Goal: Book appointment/travel/reservation

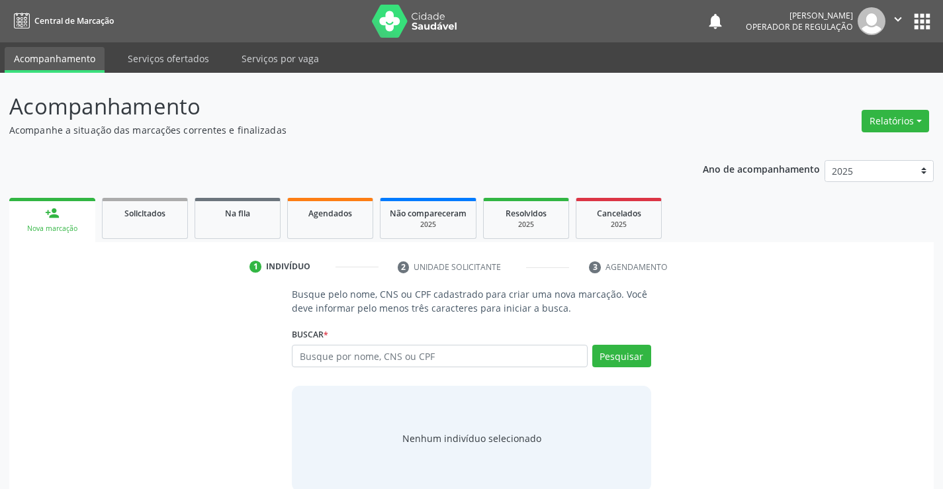
click at [412, 348] on input "text" at bounding box center [439, 356] width 295 height 23
type input "707404021323374"
click at [618, 353] on button "Pesquisar" at bounding box center [621, 356] width 59 height 23
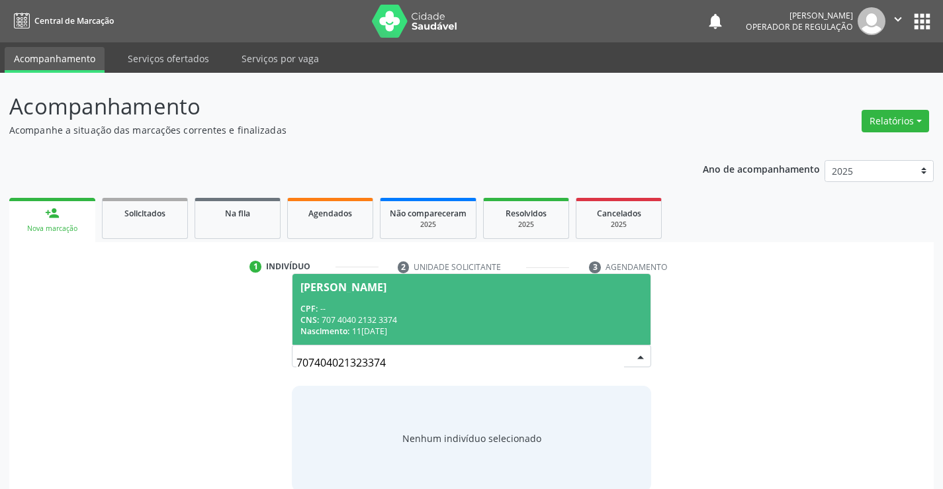
click at [451, 293] on span "[PERSON_NAME] CPF: -- CNS: 707 4040 2132 3374 Nascimento: [DATE]" at bounding box center [471, 309] width 357 height 71
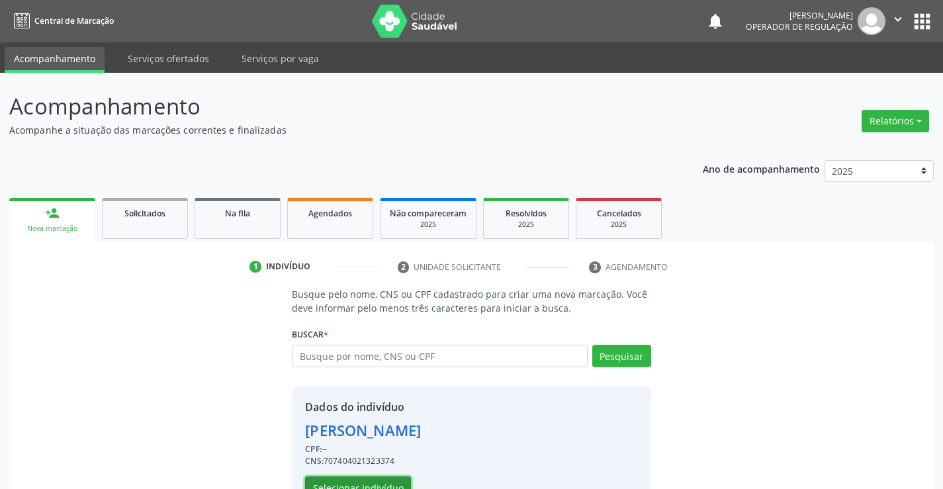
click at [375, 484] on button "Selecionar indivíduo" at bounding box center [358, 488] width 106 height 23
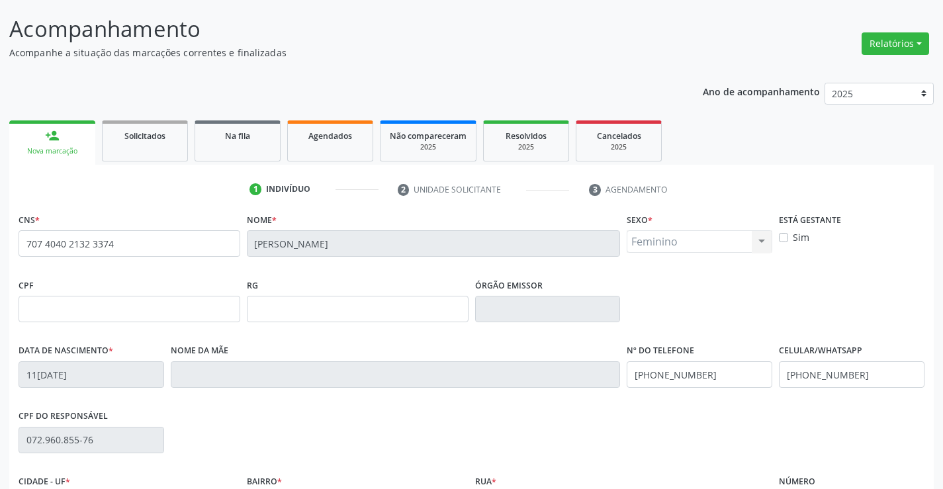
scroll to position [199, 0]
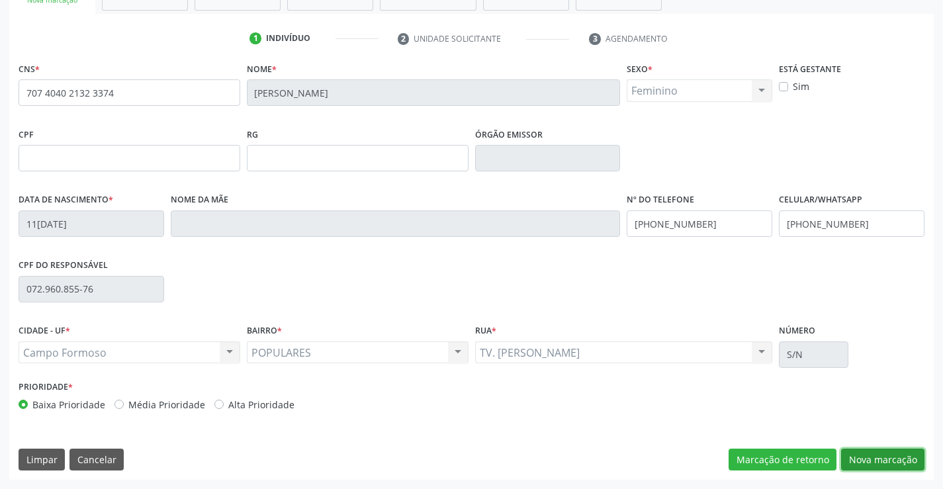
click at [867, 453] on button "Nova marcação" at bounding box center [882, 460] width 83 height 23
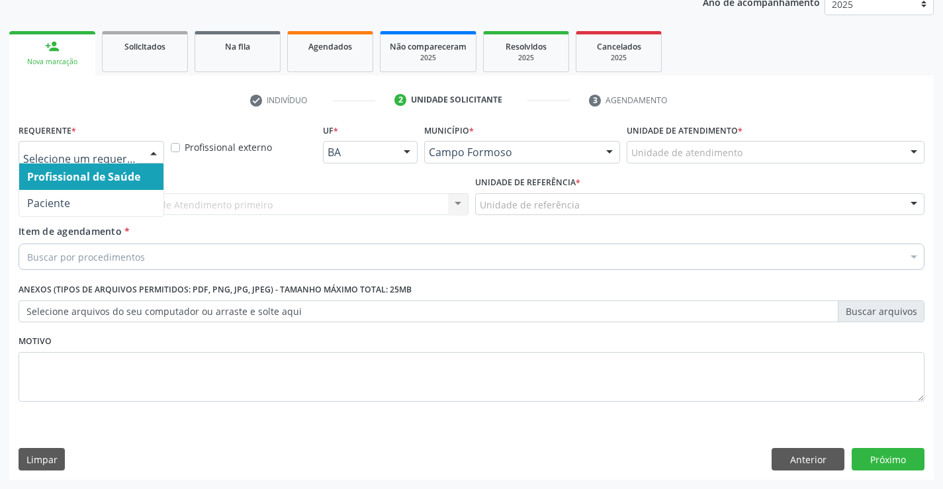
click at [148, 152] on div at bounding box center [154, 153] width 20 height 23
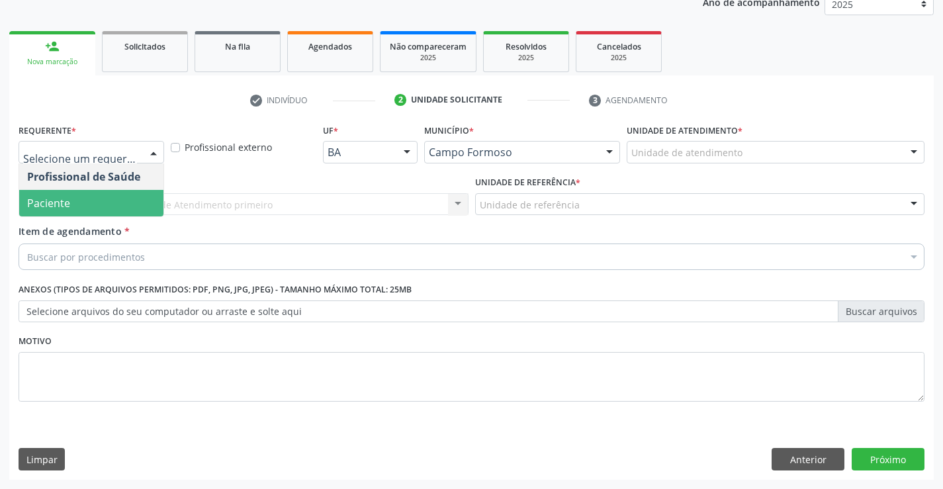
click at [120, 205] on span "Paciente" at bounding box center [91, 203] width 144 height 26
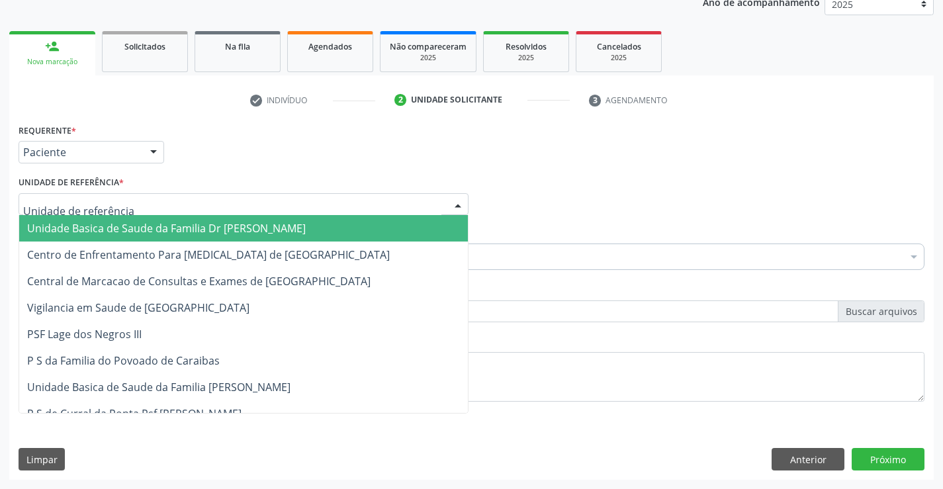
click at [126, 210] on div at bounding box center [244, 204] width 450 height 23
click at [128, 226] on span "Unidade Basica de Saude da Familia Dr [PERSON_NAME]" at bounding box center [166, 228] width 279 height 15
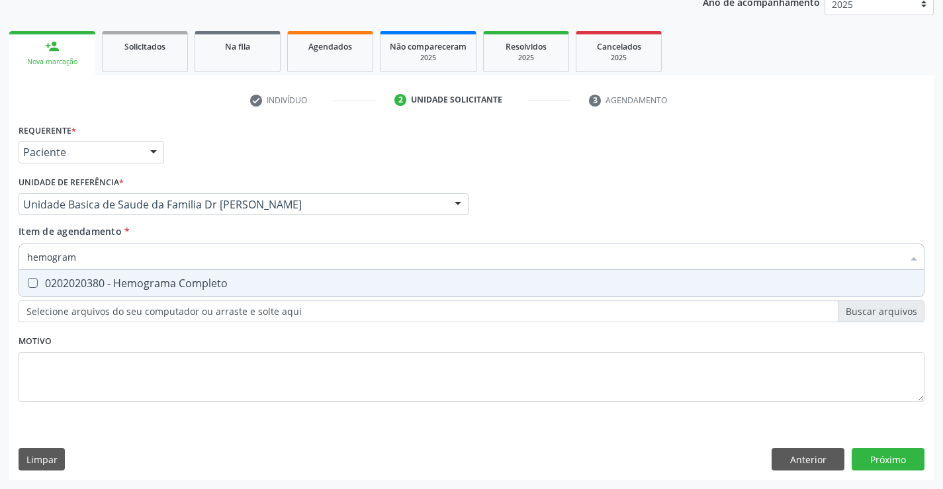
type input "hemograma"
click at [151, 284] on div "0202020380 - Hemograma Completo" at bounding box center [471, 283] width 889 height 11
checkbox Completo "true"
click at [171, 342] on div "Requerente * Paciente Profissional de Saúde Paciente Nenhum resultado encontrad…" at bounding box center [472, 270] width 906 height 300
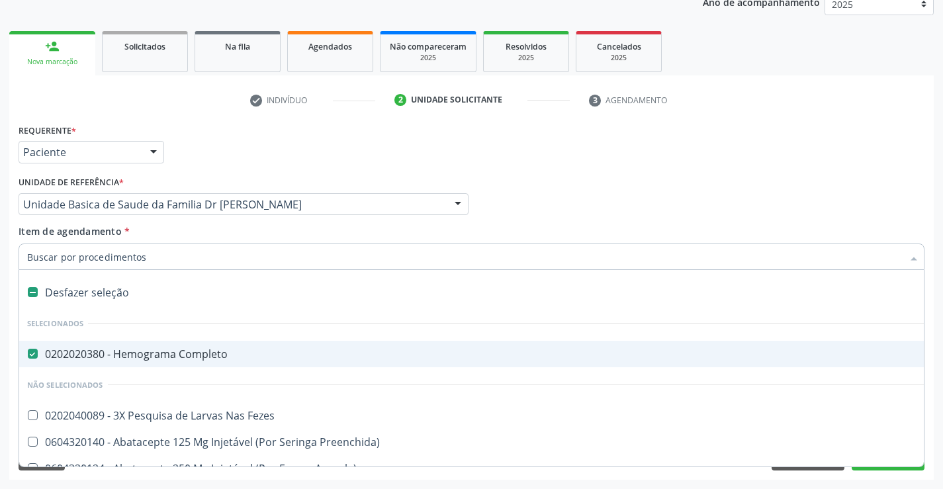
click at [195, 261] on input "Item de agendamento *" at bounding box center [465, 257] width 876 height 26
type input "u"
checkbox Completo "false"
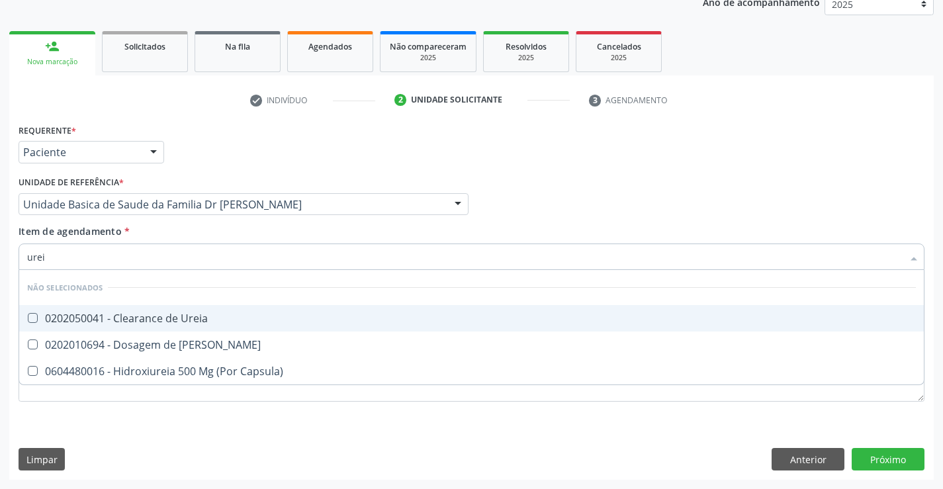
type input "ureia"
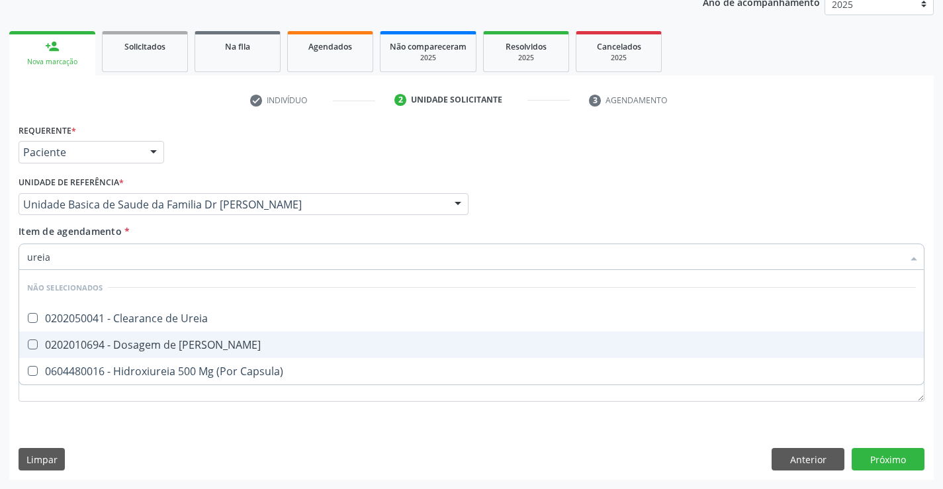
click at [198, 350] on div "0202010694 - Dosagem de [PERSON_NAME]" at bounding box center [471, 345] width 889 height 11
checkbox Ureia "true"
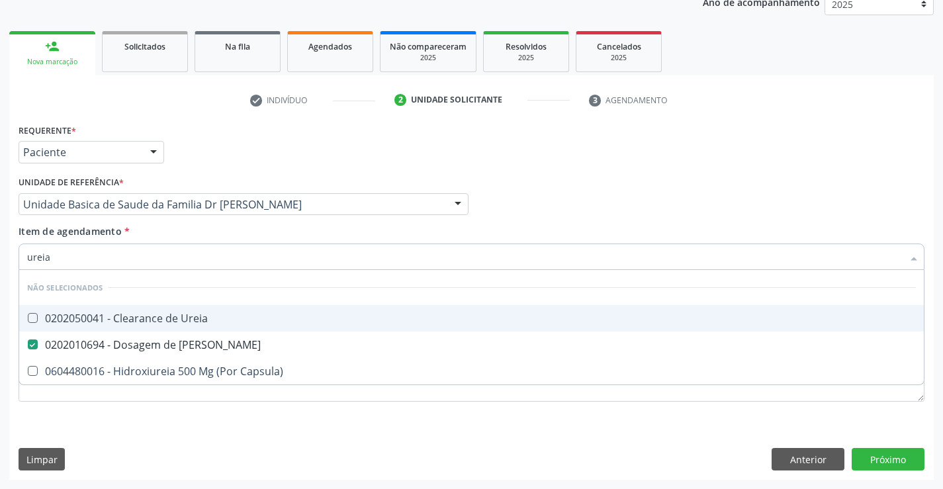
click at [193, 252] on input "ureia" at bounding box center [465, 257] width 876 height 26
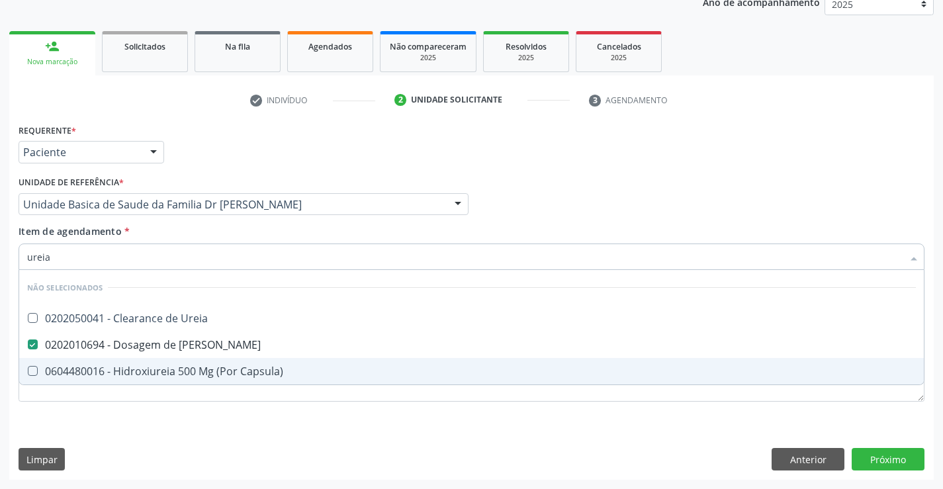
type input "ureia"
drag, startPoint x: 194, startPoint y: 427, endPoint x: 182, endPoint y: 309, distance: 118.4
click at [195, 424] on div "Requerente * Paciente Profissional de Saúde Paciente Nenhum resultado encontrad…" at bounding box center [471, 299] width 925 height 359
checkbox Ureia "true"
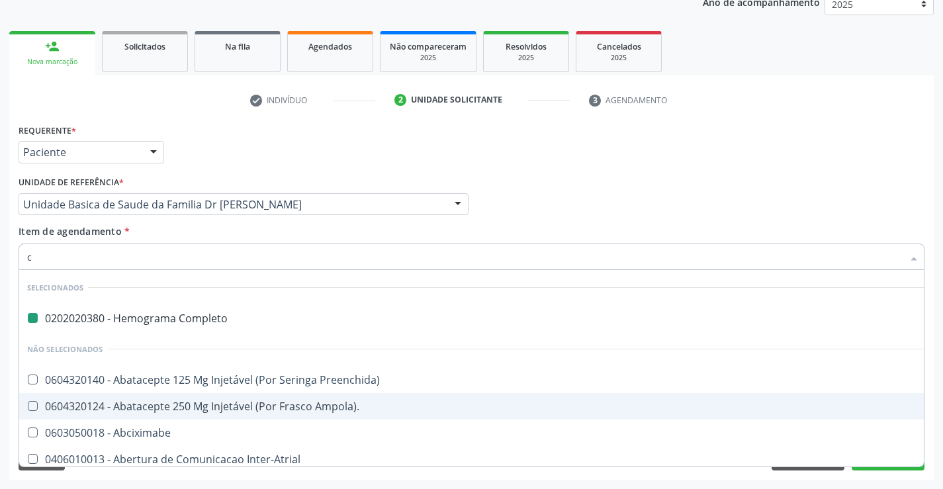
type input "cr"
checkbox Completo "false"
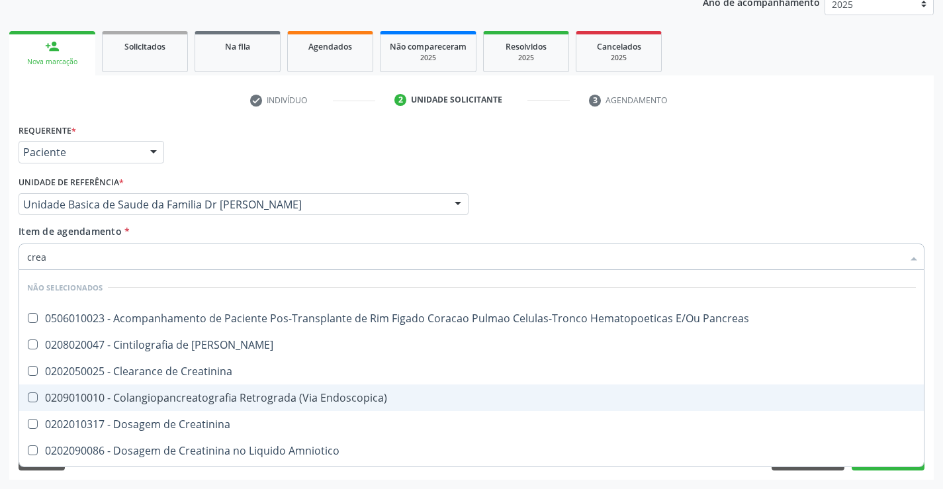
type input "creat"
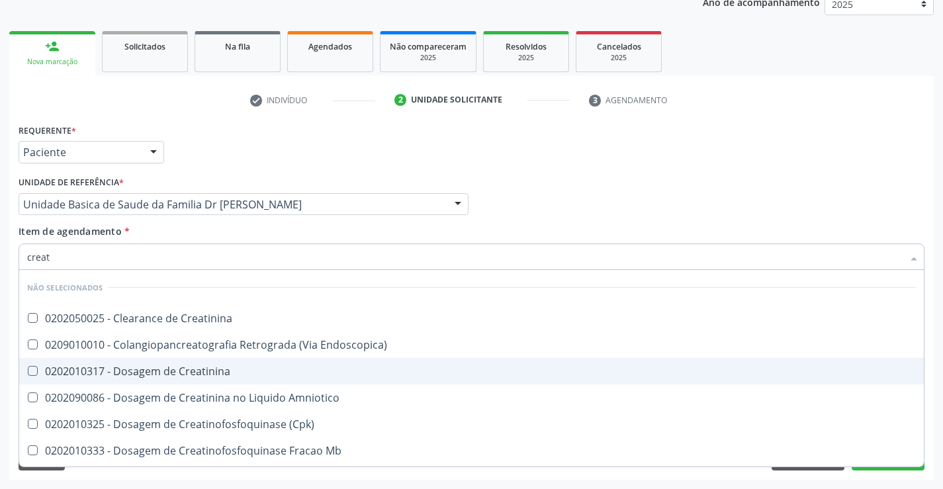
click at [192, 373] on div "0202010317 - Dosagem de Creatinina" at bounding box center [471, 371] width 889 height 11
checkbox Creatinina "true"
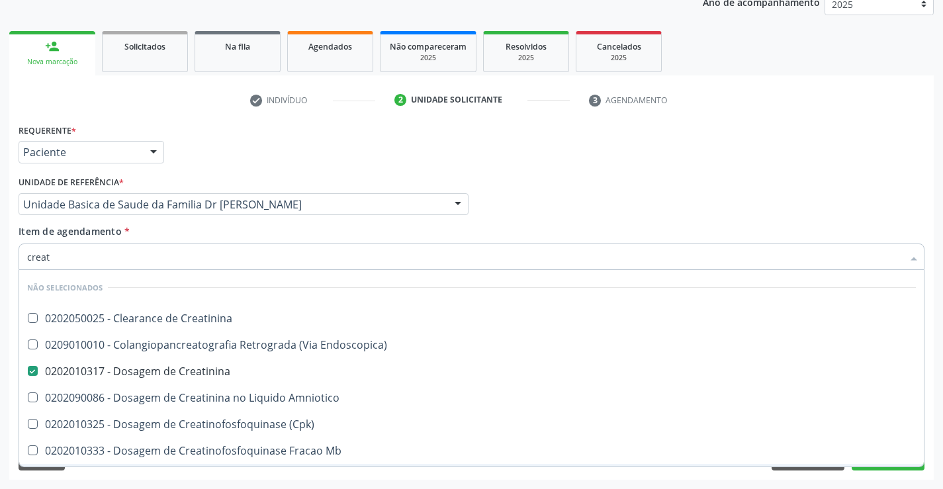
type input "creat"
click at [193, 477] on div "Requerente * Paciente Profissional de Saúde Paciente Nenhum resultado encontrad…" at bounding box center [471, 299] width 925 height 359
checkbox Creatinina "true"
checkbox Endoscopica\) "true"
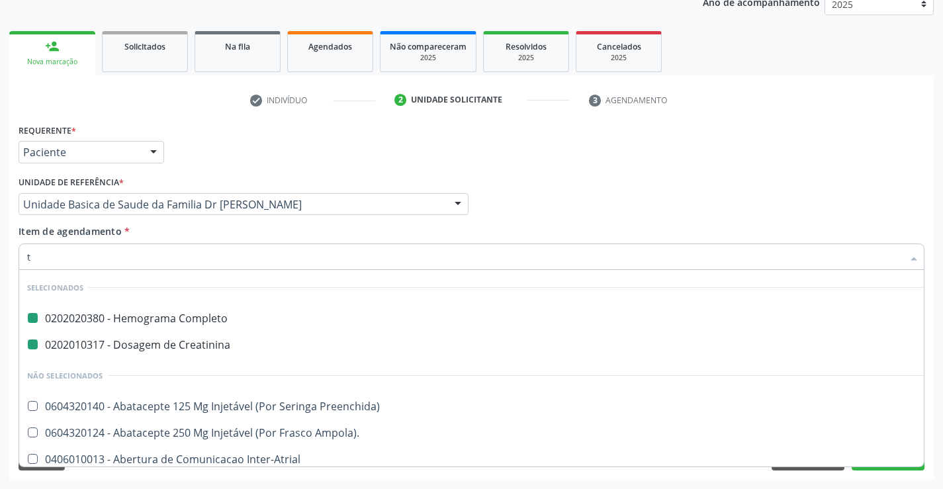
type input "tg"
checkbox Completo "false"
checkbox Creatinina "false"
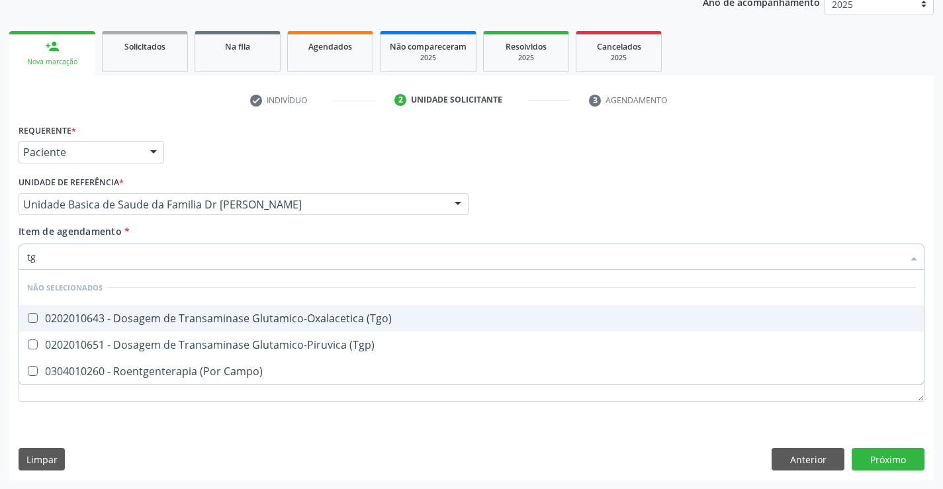
drag, startPoint x: 300, startPoint y: 314, endPoint x: 280, endPoint y: 338, distance: 30.5
click at [297, 318] on div "0202010643 - Dosagem de Transaminase Glutamico-Oxalacetica (Tgo)" at bounding box center [471, 318] width 889 height 11
checkbox \(Tgo\) "true"
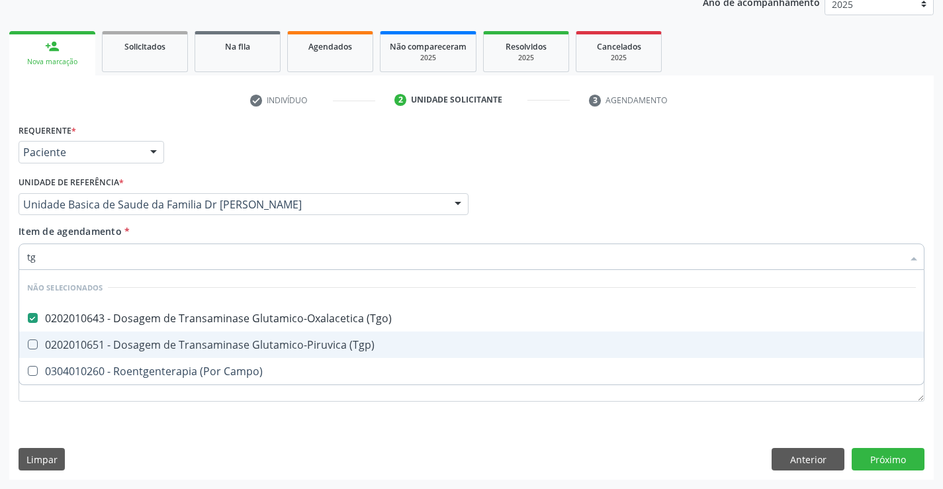
click at [278, 350] on div "0202010651 - Dosagem de Transaminase Glutamico-Piruvica (Tgp)" at bounding box center [471, 345] width 889 height 11
checkbox \(Tgp\) "true"
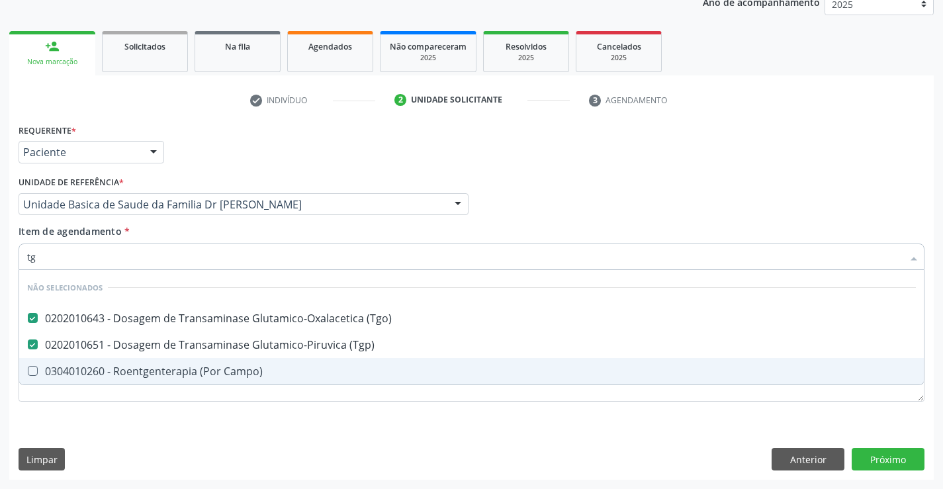
type input "tg"
click at [236, 421] on div "Requerente * Paciente Profissional de Saúde Paciente Nenhum resultado encontrad…" at bounding box center [471, 299] width 925 height 359
checkbox Campo\) "true"
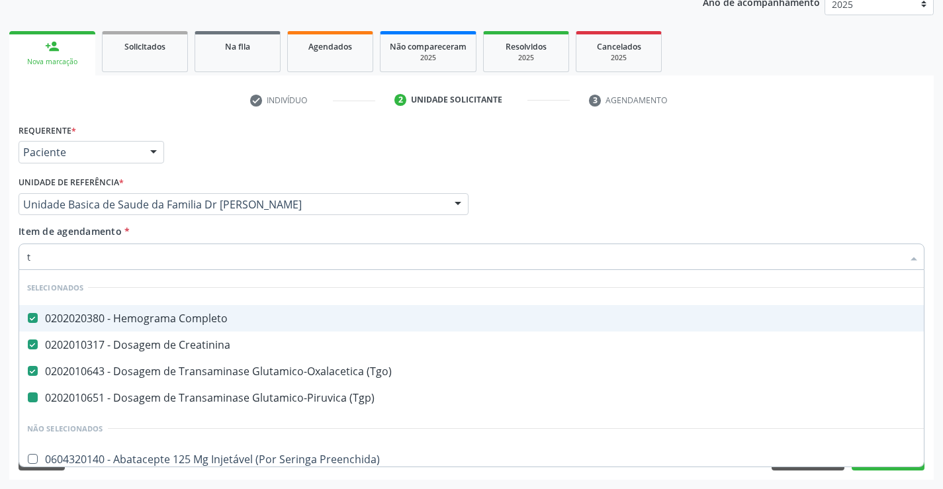
type input "tr"
checkbox \(Tgp\) "false"
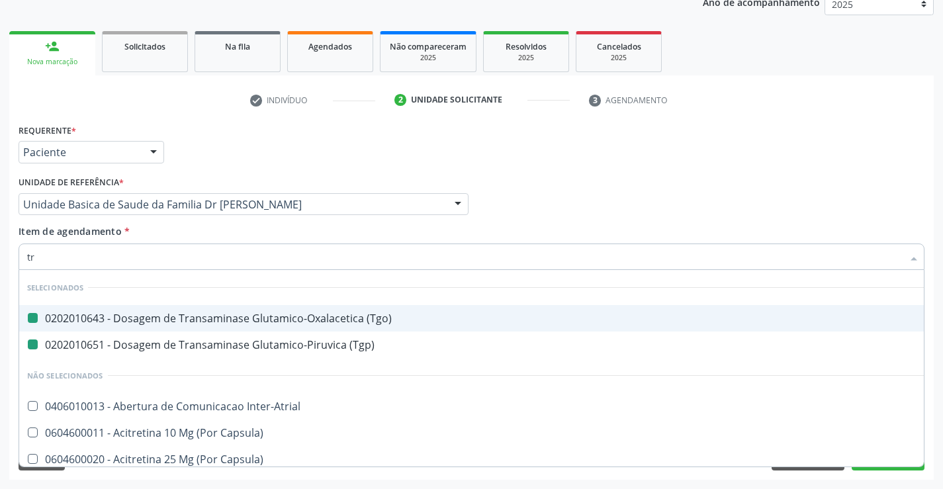
type input "tri"
checkbox \(Tgo\) "false"
checkbox \(Tgp\) "false"
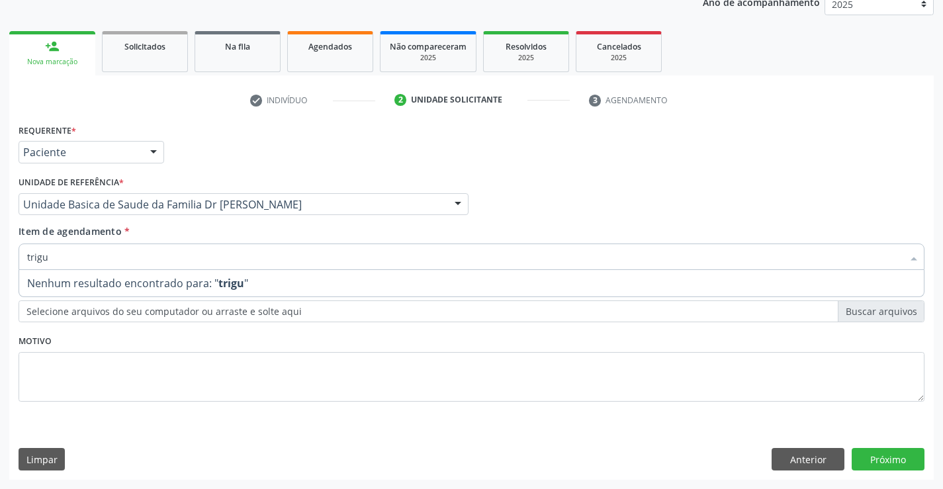
type input "trig"
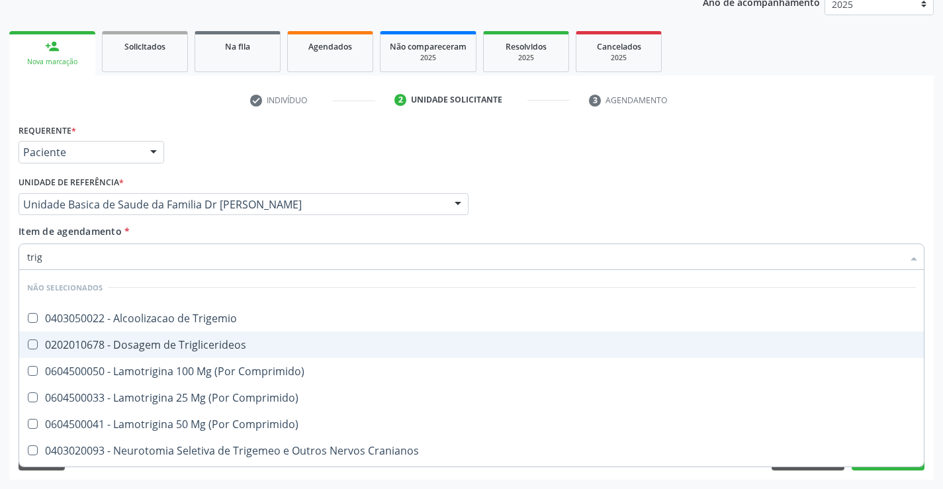
click at [179, 340] on div "0202010678 - Dosagem de Triglicerideos" at bounding box center [471, 345] width 889 height 11
checkbox Triglicerideos "true"
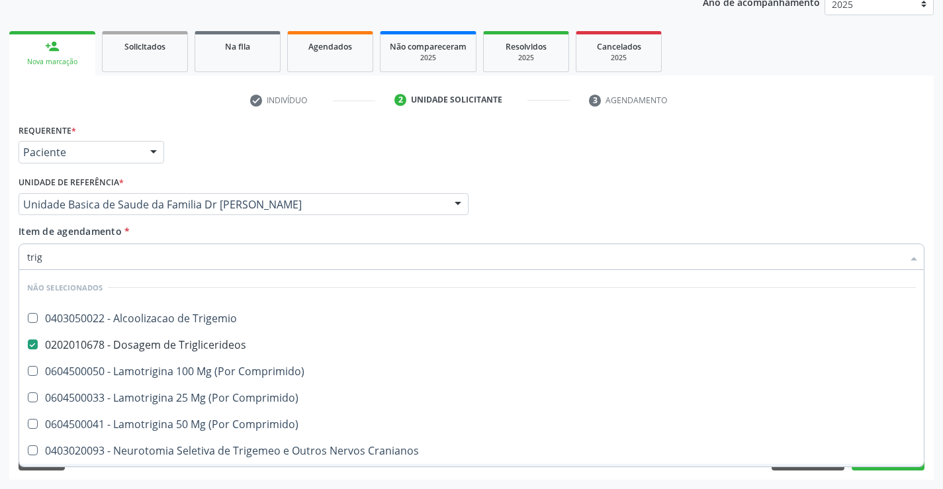
drag, startPoint x: 191, startPoint y: 478, endPoint x: 113, endPoint y: 283, distance: 210.3
click at [193, 477] on div "Requerente * Paciente Profissional de Saúde Paciente Nenhum resultado encontrad…" at bounding box center [471, 299] width 925 height 359
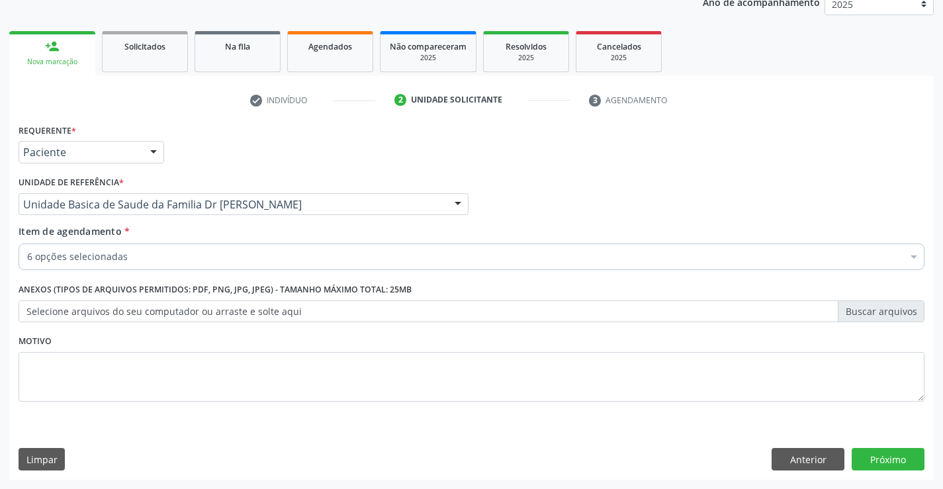
scroll to position [0, 0]
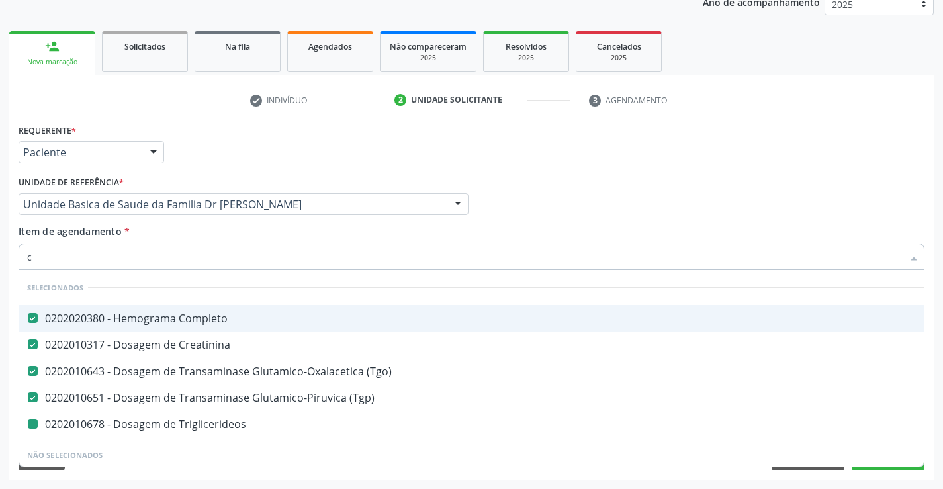
type input "co"
checkbox Triglicerideos "false"
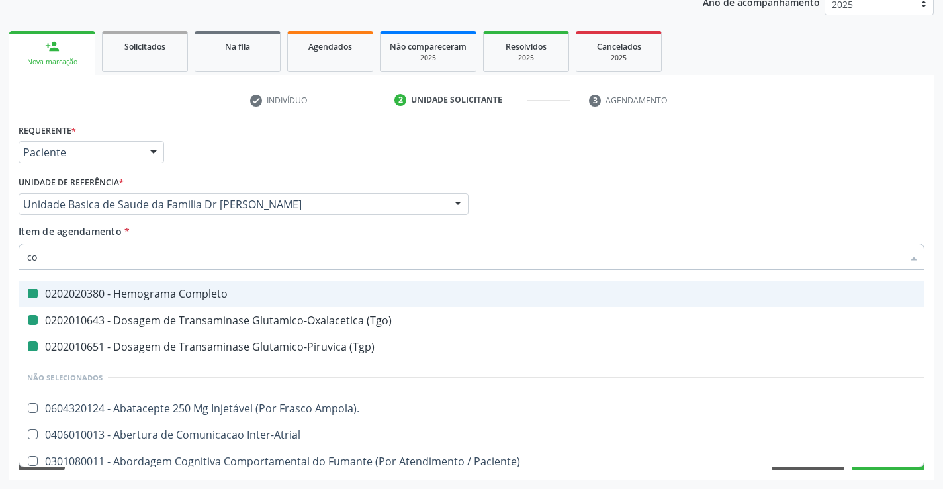
type input "col"
checkbox Completo "false"
checkbox \(Tgo\) "false"
checkbox \(Tgp\) "false"
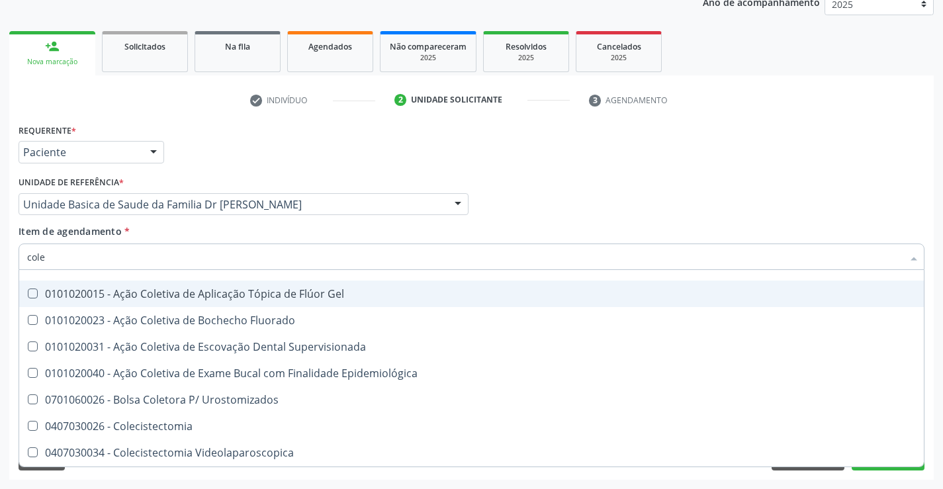
type input "coles"
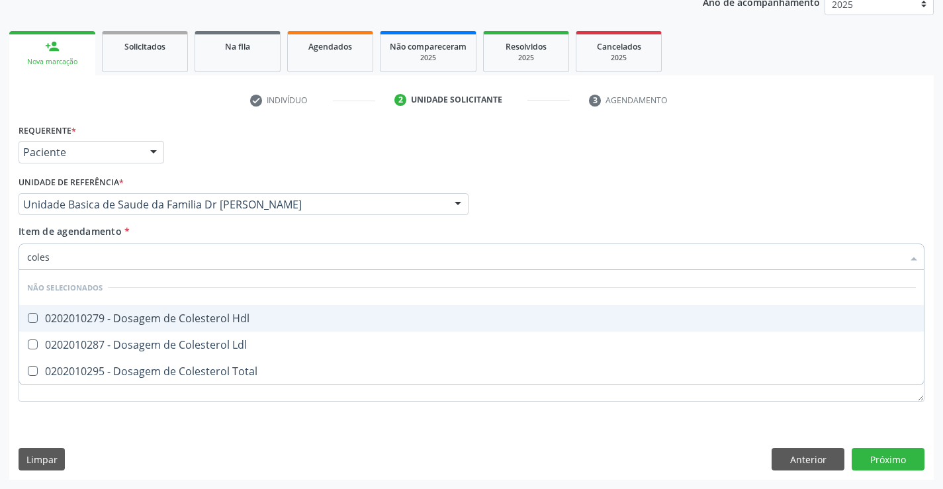
scroll to position [0, 0]
click at [167, 314] on div "0202010279 - Dosagem de Colesterol Hdl" at bounding box center [471, 318] width 889 height 11
checkbox Hdl "true"
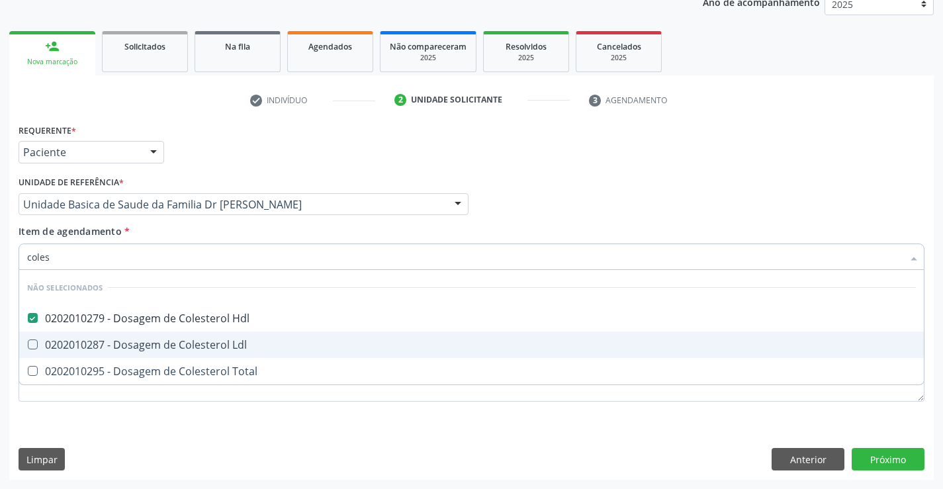
drag, startPoint x: 177, startPoint y: 343, endPoint x: 177, endPoint y: 365, distance: 22.5
click at [177, 350] on div "0202010287 - Dosagem de Colesterol Ldl" at bounding box center [471, 345] width 889 height 11
checkbox Ldl "true"
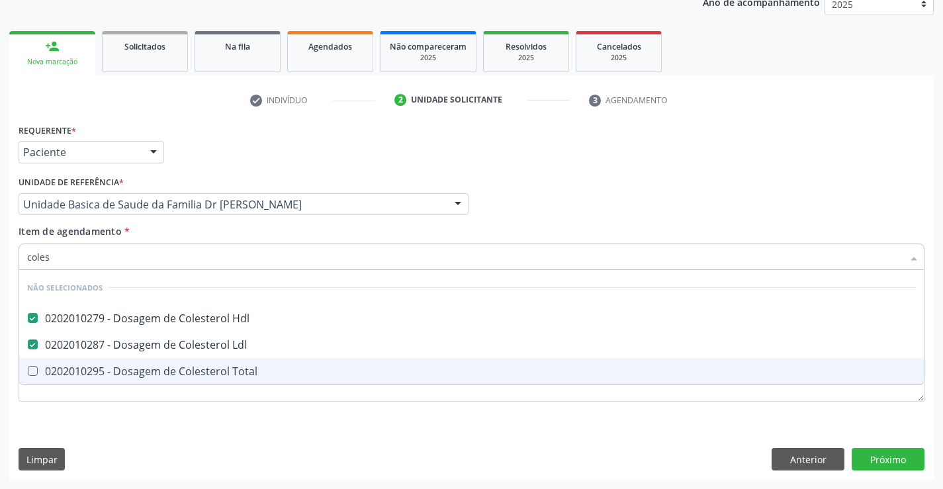
click at [177, 369] on div "0202010295 - Dosagem de Colesterol Total" at bounding box center [471, 371] width 889 height 11
checkbox Total "true"
click at [180, 417] on div "Requerente * Paciente Profissional de Saúde Paciente Nenhum resultado encontrad…" at bounding box center [472, 270] width 906 height 300
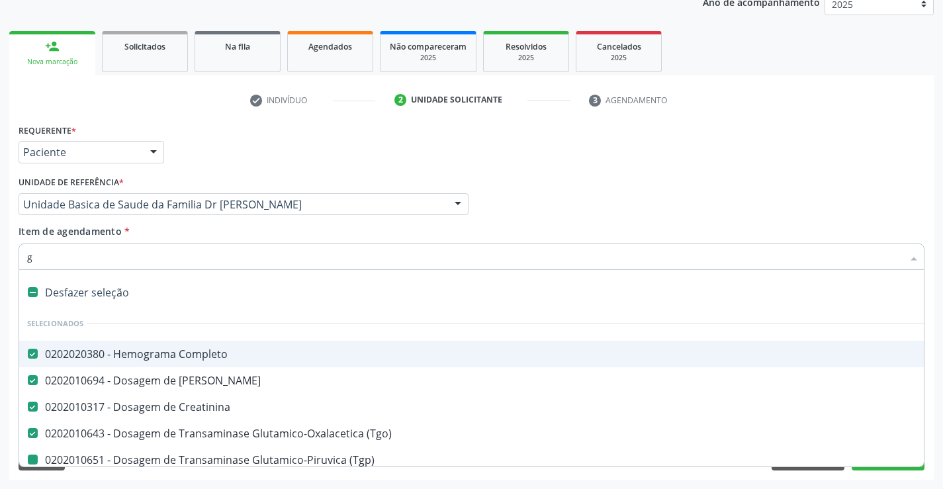
type input "gl"
checkbox \(Tgp\) "false"
checkbox Triglicerideos "false"
checkbox Hdl "false"
checkbox Ldl "false"
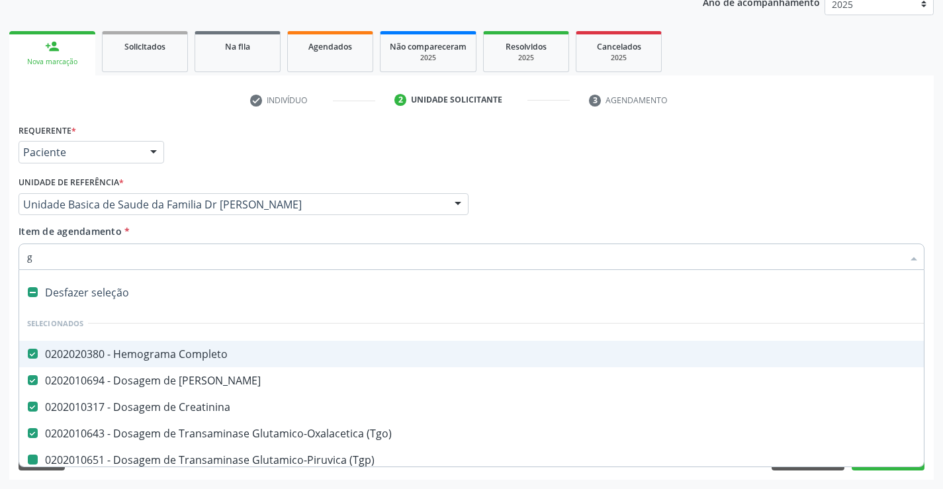
checkbox Total "false"
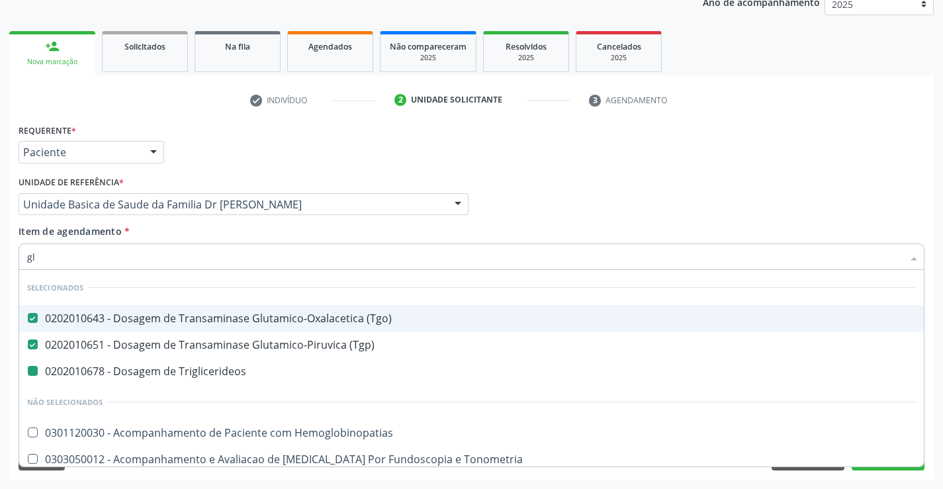
type input "gli"
checkbox Triglicerideos "false"
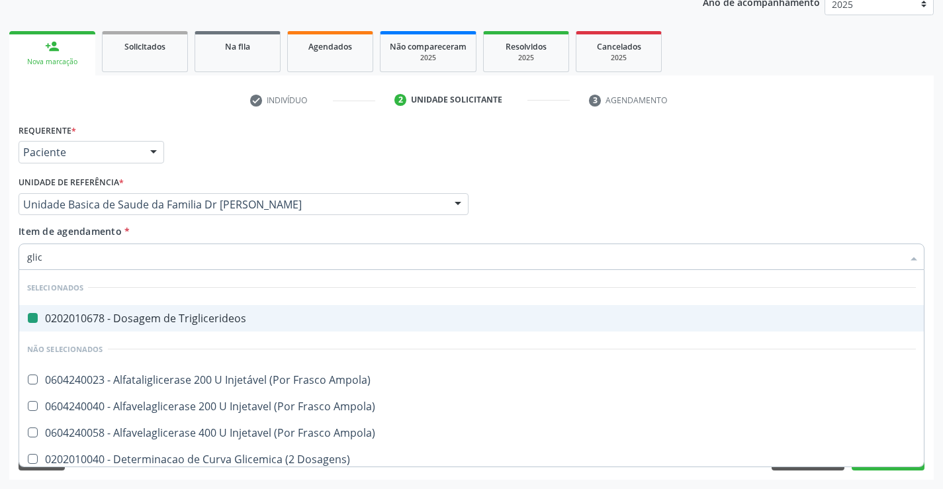
type input "glico"
checkbox Triglicerideos "false"
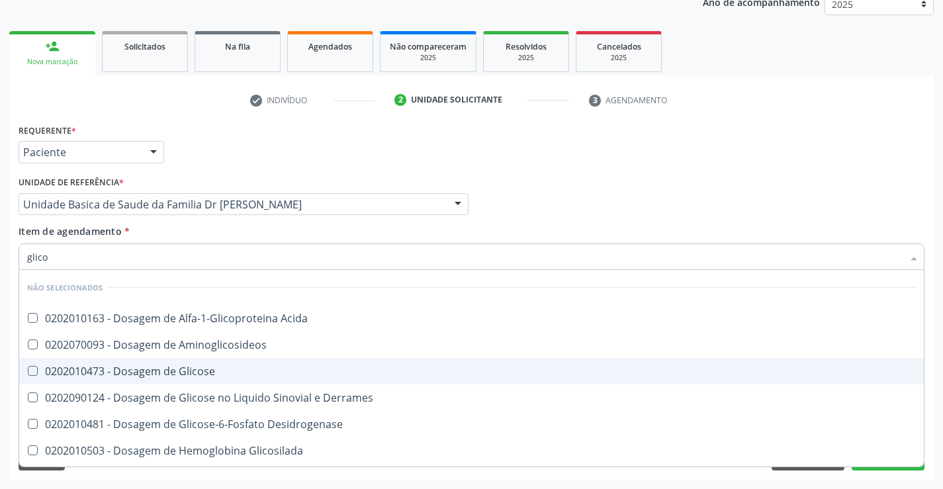
click at [156, 376] on div "0202010473 - Dosagem de Glicose" at bounding box center [471, 371] width 889 height 11
checkbox Glicose "true"
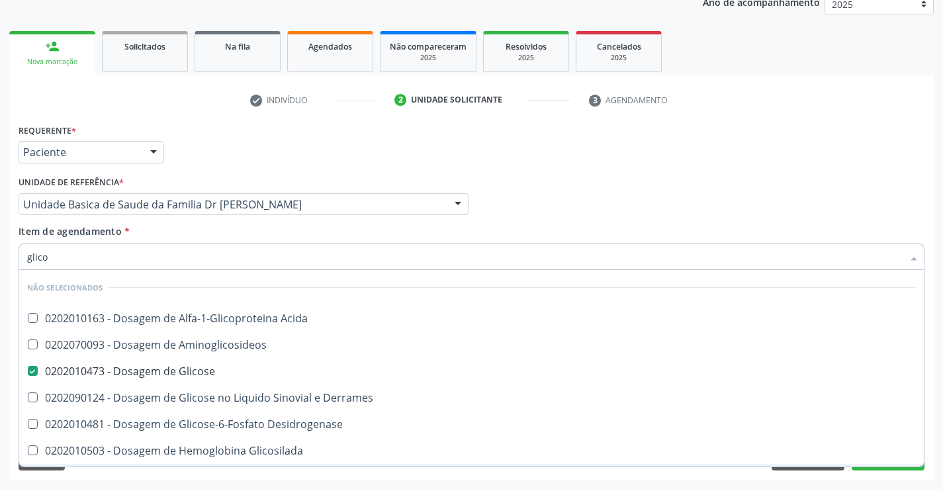
click at [115, 469] on div "Limpar Anterior Próximo" at bounding box center [472, 459] width 906 height 23
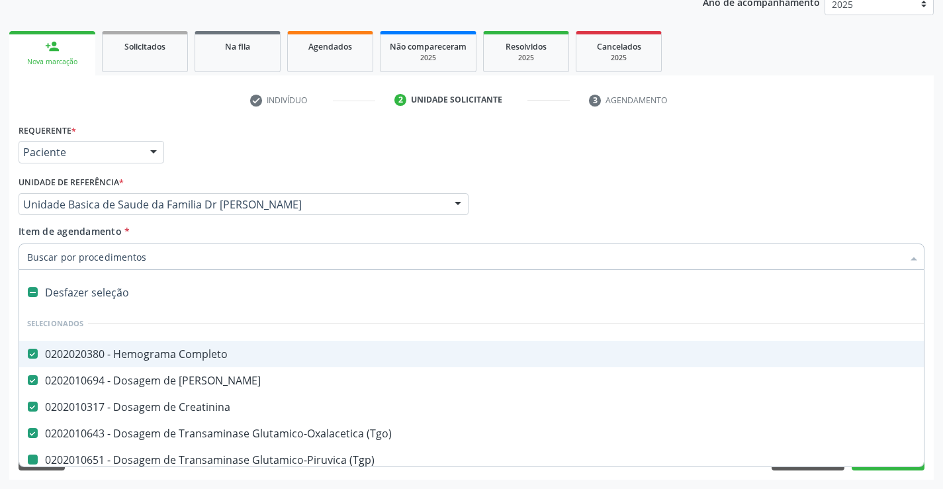
type input "u"
checkbox \(Tgp\) "false"
checkbox Triglicerideos "false"
checkbox Hdl "false"
checkbox Ldl "false"
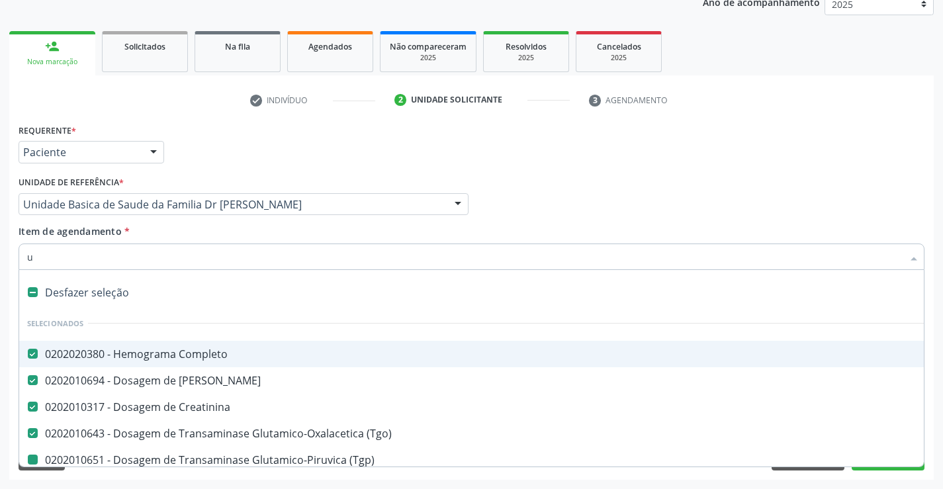
checkbox Total "false"
checkbox Glicose "false"
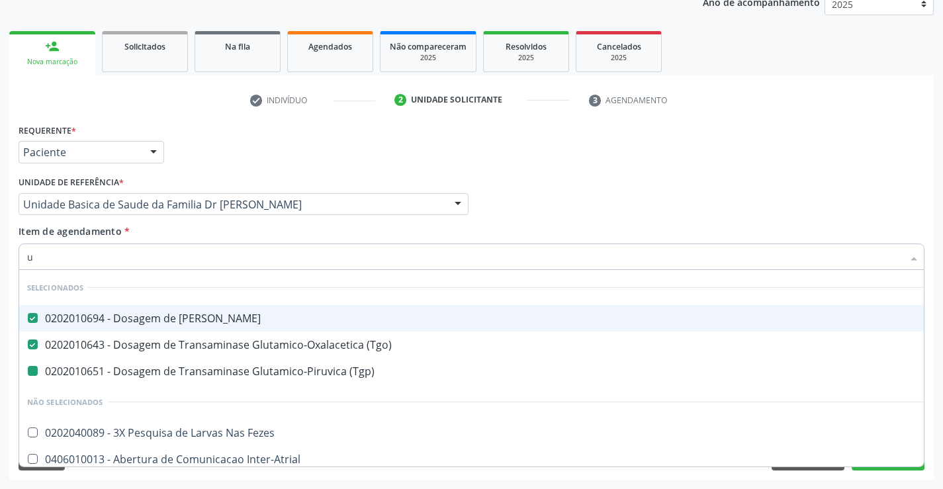
type input "ur"
checkbox \(Tgp\) "false"
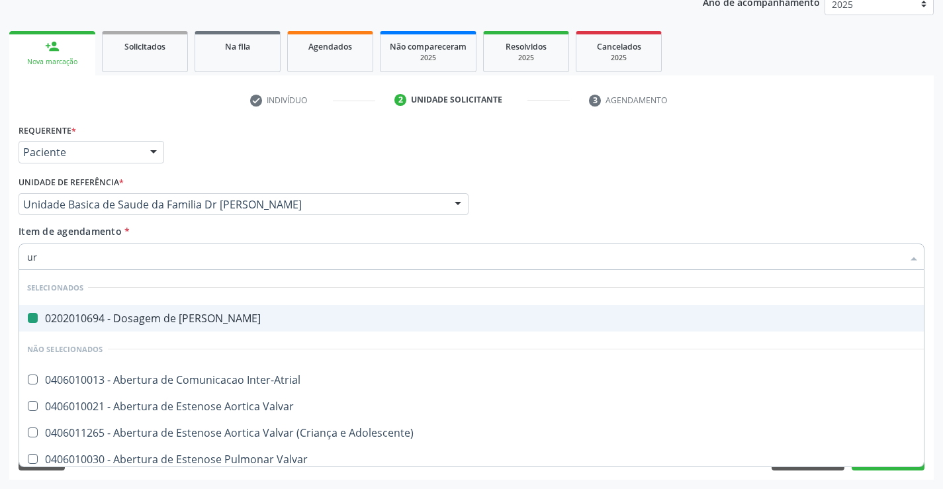
type input "uri"
checkbox Ureia "false"
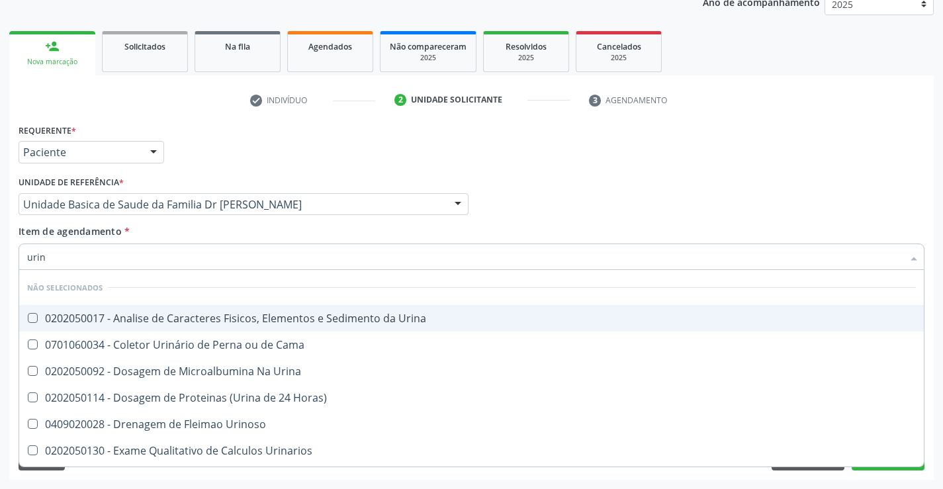
type input "urina"
drag, startPoint x: 141, startPoint y: 322, endPoint x: 144, endPoint y: 416, distance: 93.4
click at [141, 324] on div "0202050017 - Analise de Caracteres Fisicos, Elementos e Sedimento da Urina" at bounding box center [471, 318] width 889 height 11
checkbox Urina "true"
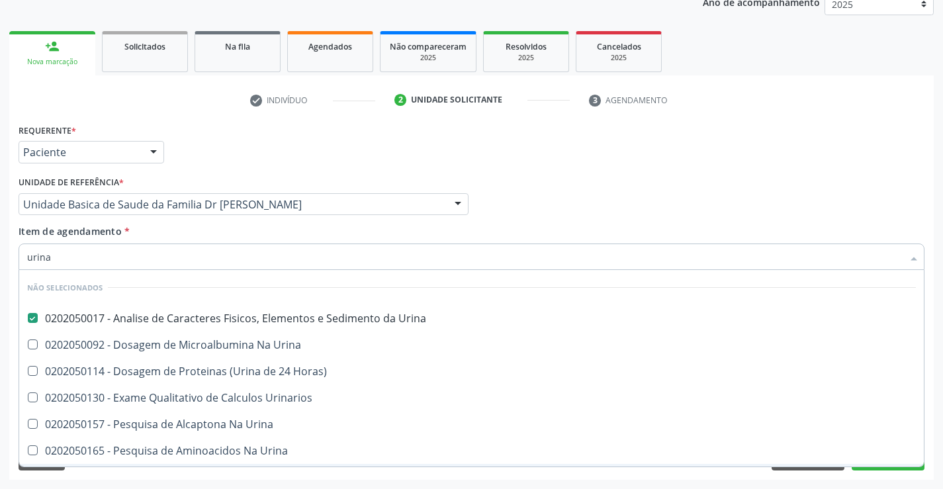
click at [144, 467] on div "Desfazer seleção Não selecionados 0202050017 - Analise de Caracteres Fisicos, E…" at bounding box center [472, 368] width 906 height 197
click at [136, 477] on div "Requerente * Paciente Profissional de Saúde Paciente Nenhum resultado encontrad…" at bounding box center [471, 299] width 925 height 359
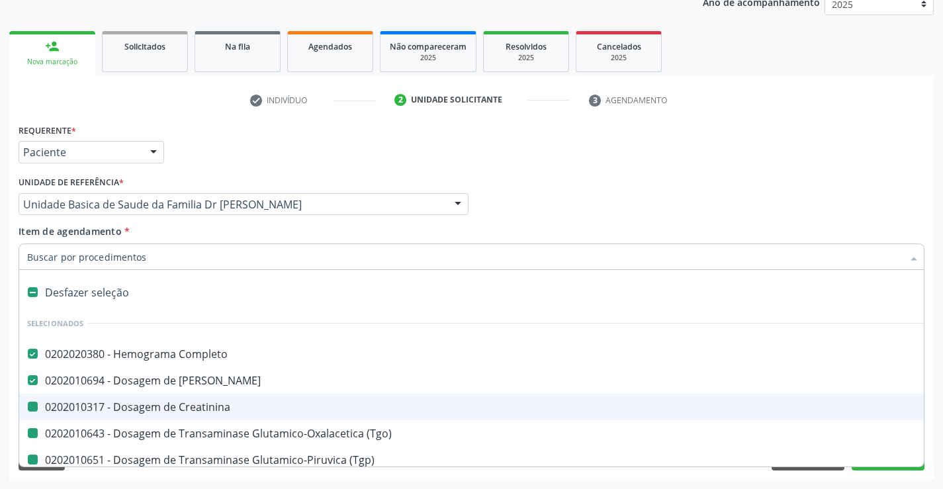
type input "f"
checkbox Creatinina "false"
checkbox \(Tgp\) "false"
checkbox Triglicerideos "false"
checkbox Hdl "false"
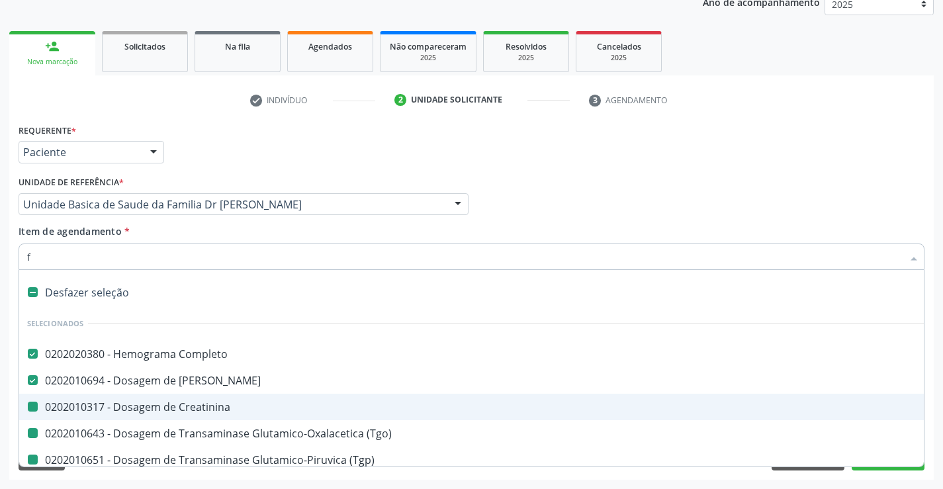
checkbox Ldl "false"
checkbox Total "false"
checkbox Glicose "false"
checkbox Urina "false"
checkbox \(Tgo\) "false"
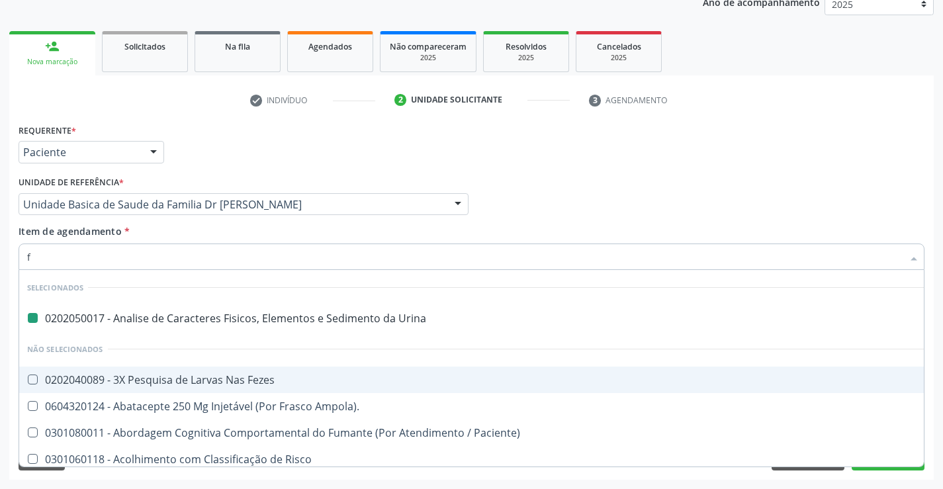
type input "fe"
checkbox Urina "false"
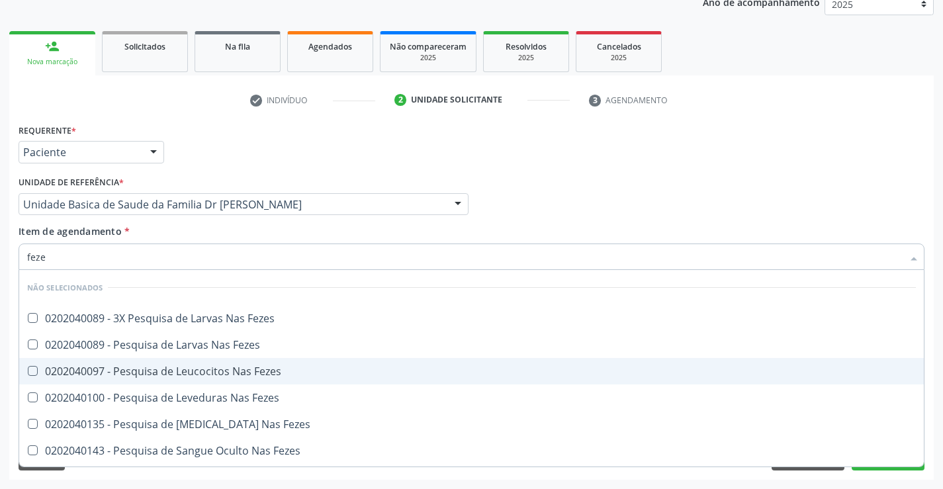
type input "fezes"
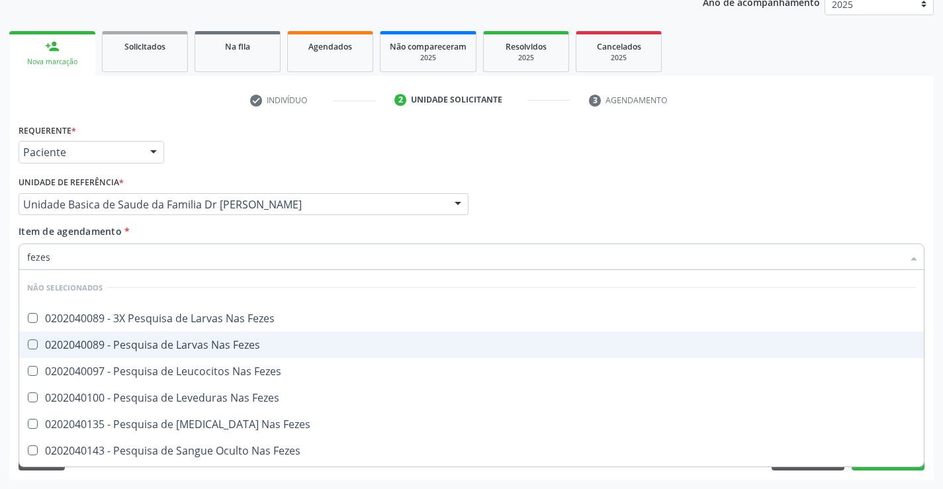
click at [162, 342] on div "0202040089 - Pesquisa de Larvas Nas Fezes" at bounding box center [471, 345] width 889 height 11
checkbox Fezes "true"
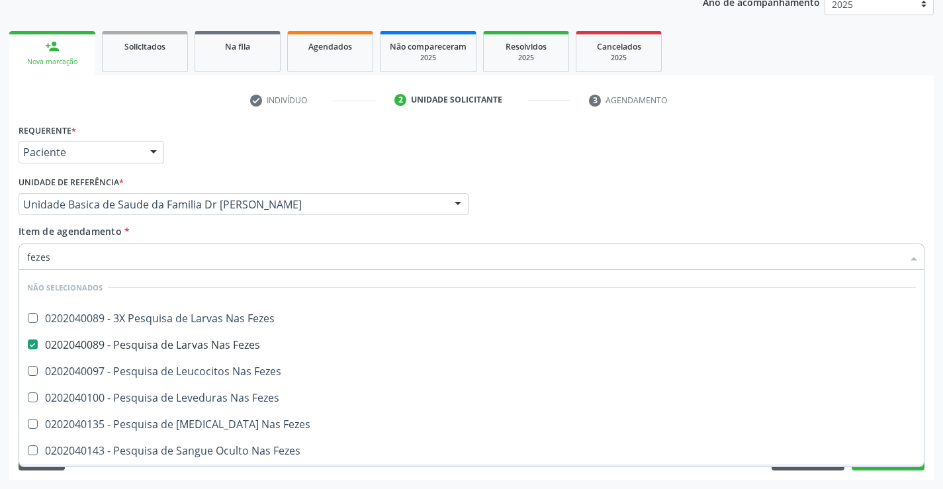
click at [175, 471] on div "Requerente * Paciente Profissional de Saúde Paciente Nenhum resultado encontrad…" at bounding box center [471, 299] width 925 height 359
checkbox Fezes "true"
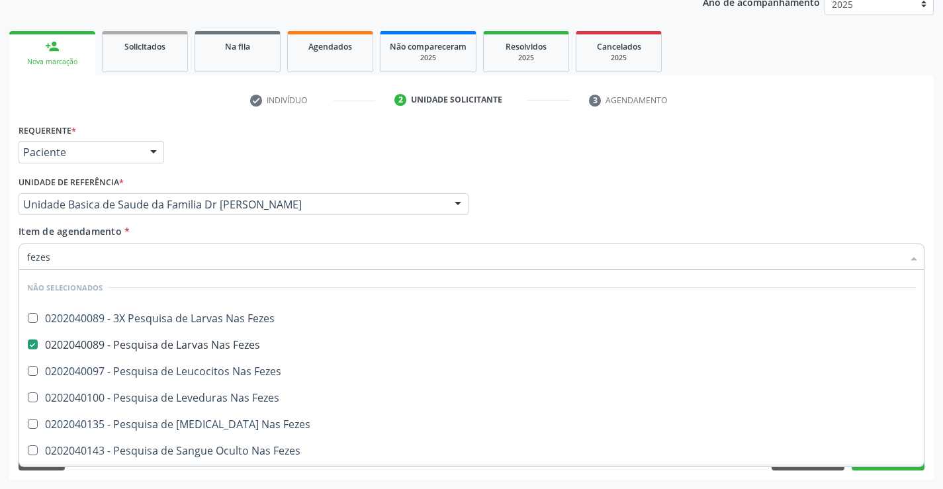
checkbox Fezes "true"
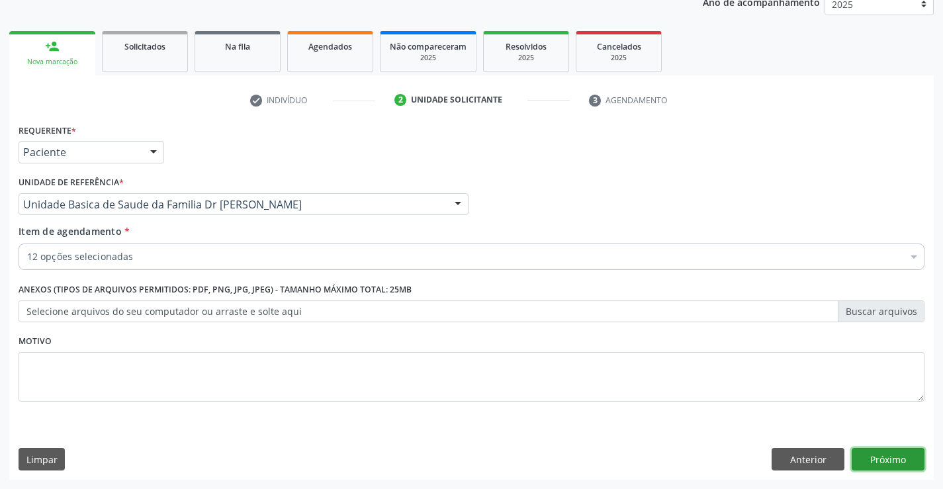
click at [863, 459] on button "Próximo" at bounding box center [888, 459] width 73 height 23
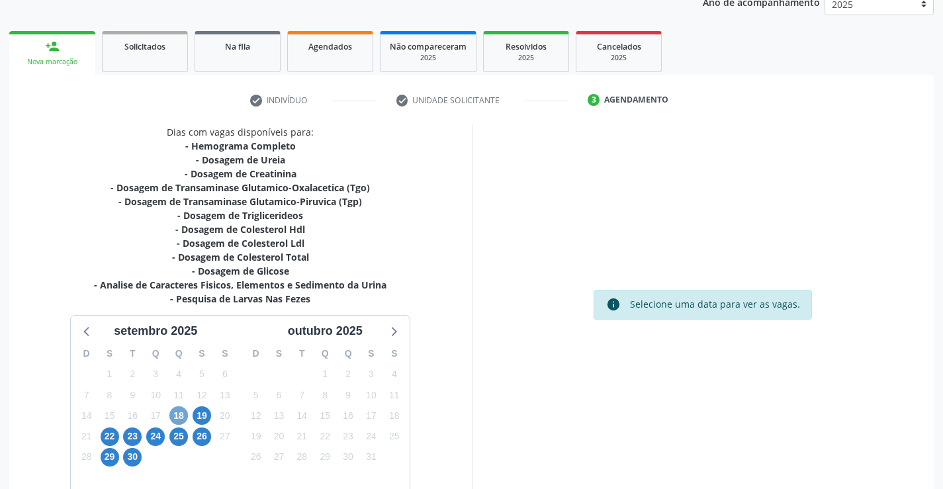
click at [181, 414] on span "18" at bounding box center [178, 415] width 19 height 19
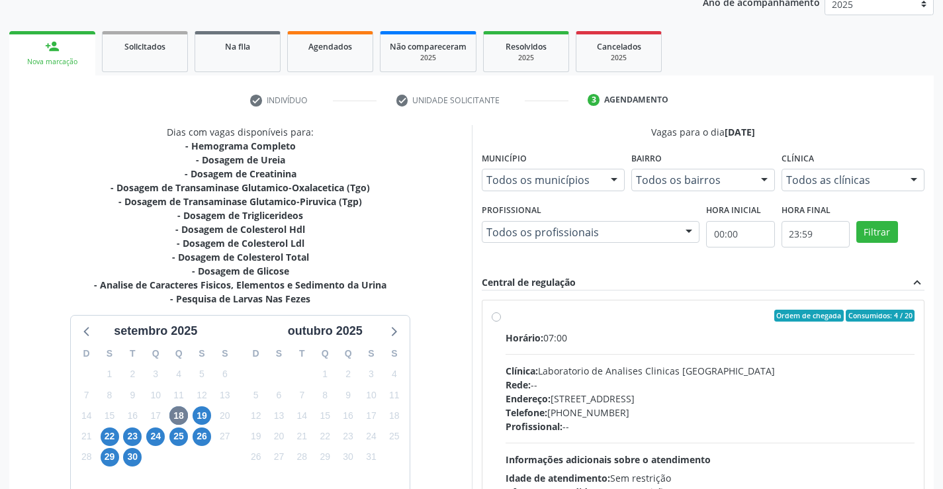
click at [506, 315] on label "Ordem de chegada Consumidos: 4 / 20 Horário: 07:00 Clínica: Laboratorio de Anal…" at bounding box center [711, 411] width 410 height 203
click at [494, 315] on input "Ordem de chegada Consumidos: 4 / 20 Horário: 07:00 Clínica: Laboratorio de Anal…" at bounding box center [496, 316] width 9 height 12
radio input "true"
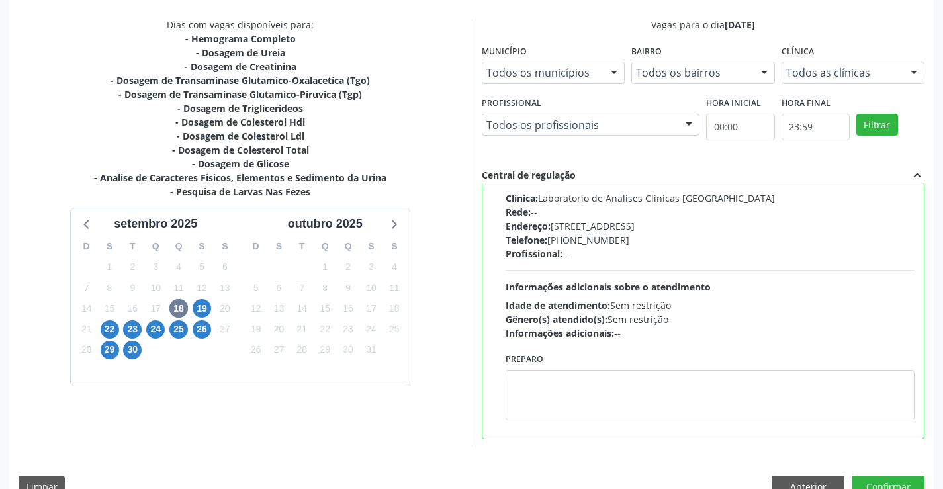
scroll to position [302, 0]
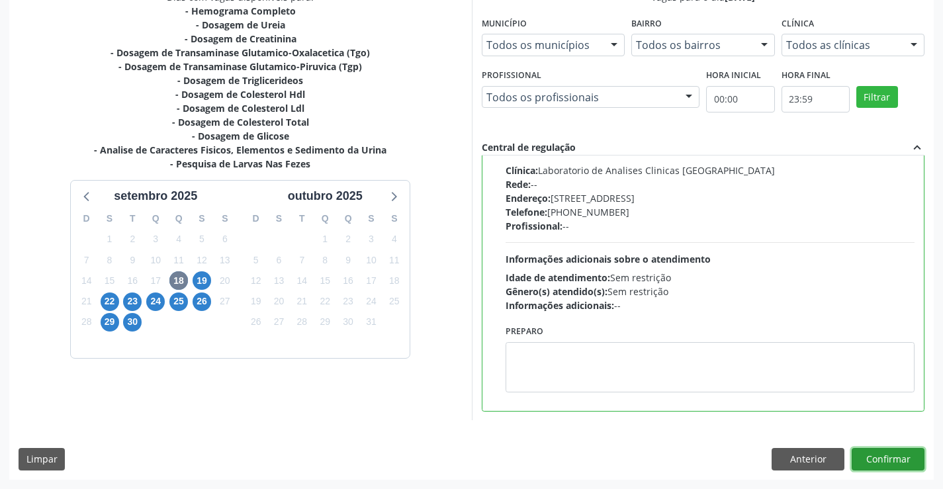
click at [894, 455] on button "Confirmar" at bounding box center [888, 459] width 73 height 23
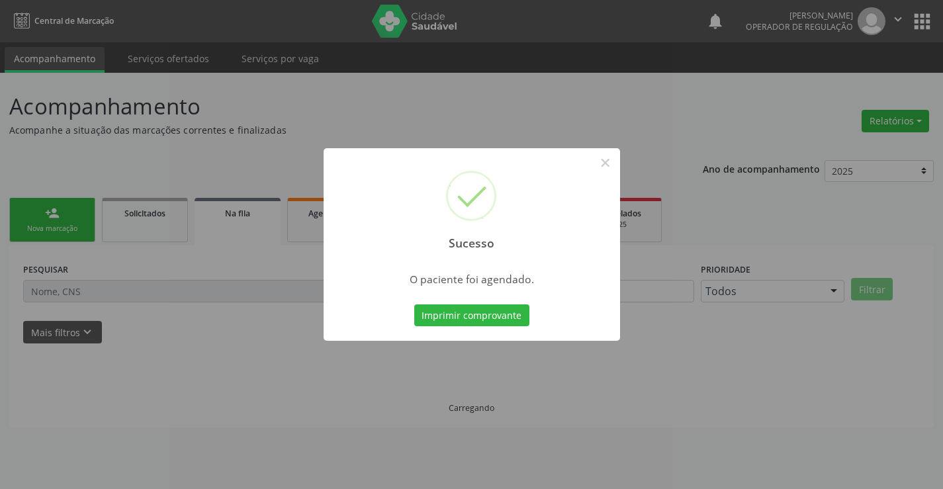
scroll to position [0, 0]
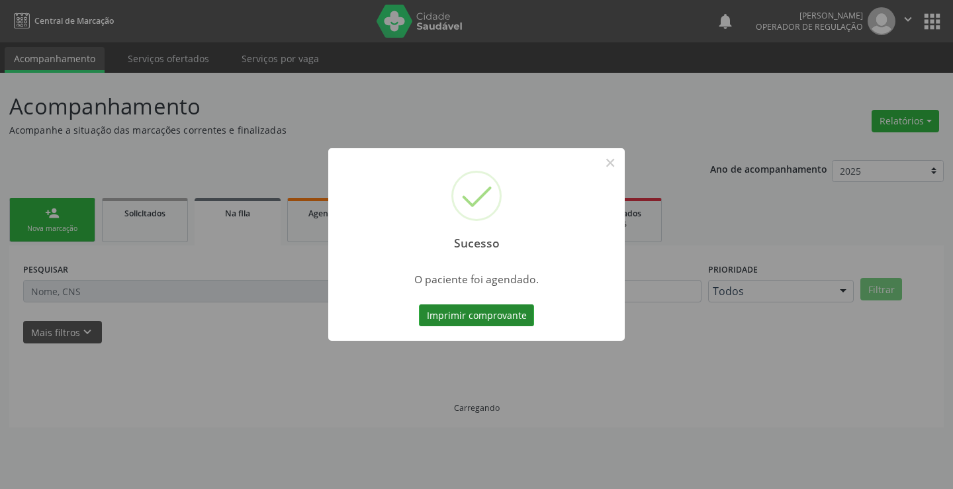
click at [515, 315] on button "Imprimir comprovante" at bounding box center [476, 315] width 115 height 23
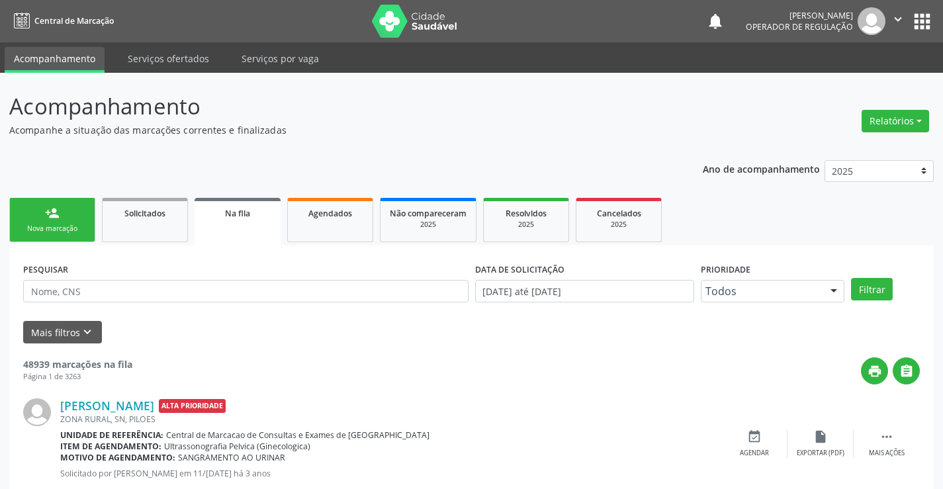
click at [91, 227] on link "person_add Nova marcação" at bounding box center [52, 220] width 86 height 44
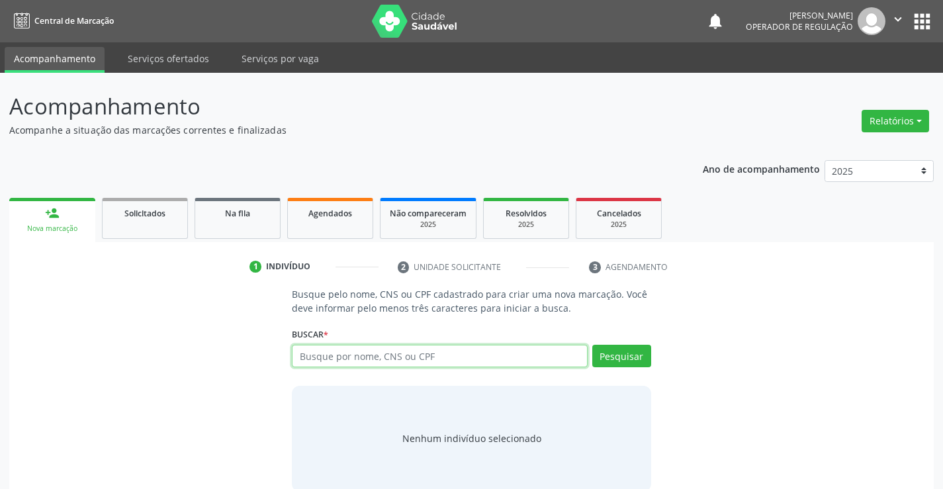
click at [386, 358] on input "text" at bounding box center [439, 356] width 295 height 23
type input "704002864885864"
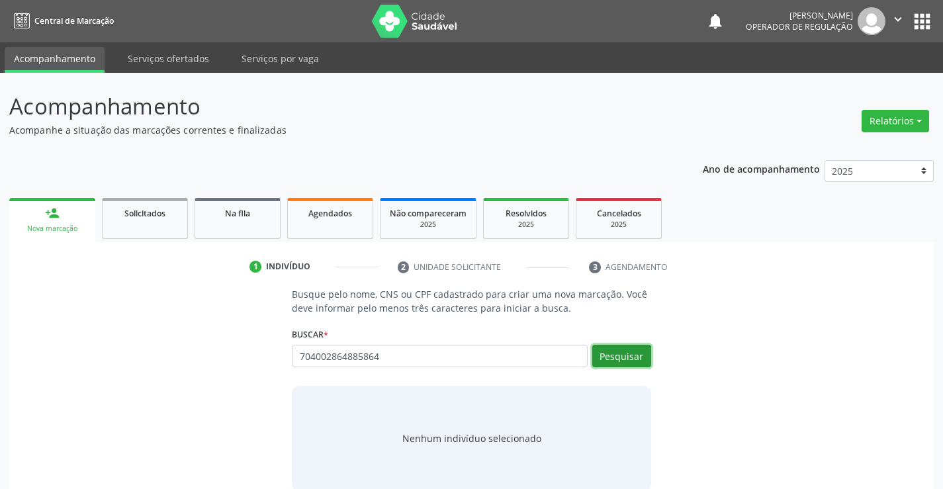
click at [633, 352] on button "Pesquisar" at bounding box center [621, 356] width 59 height 23
type input "704002864885864"
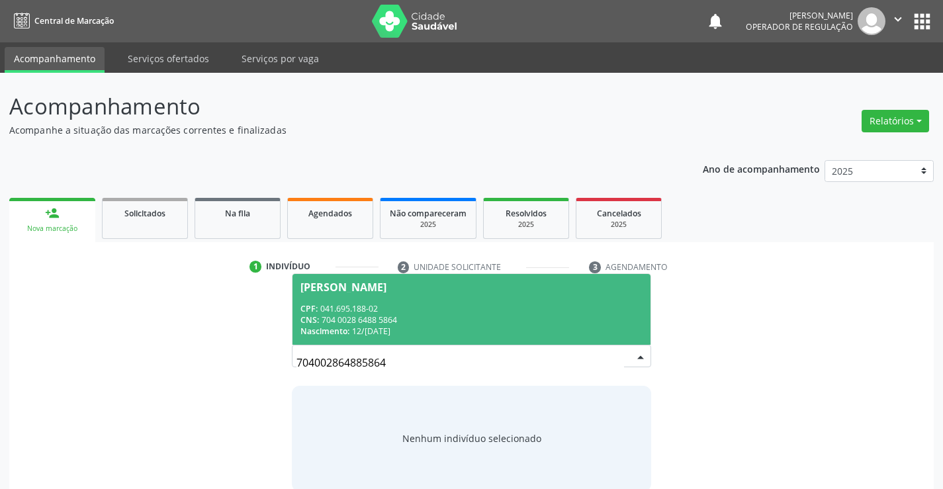
click at [450, 300] on span "[PERSON_NAME] CPF: 041.695.188-02 CNS: 704 0028 6488 5864 Nascimento: 12/[DATE]" at bounding box center [471, 309] width 357 height 71
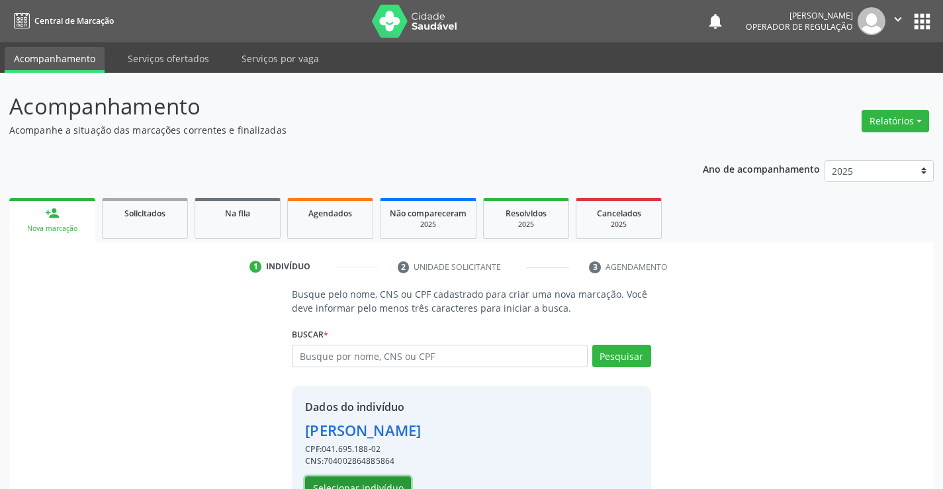
click at [370, 482] on button "Selecionar indivíduo" at bounding box center [358, 488] width 106 height 23
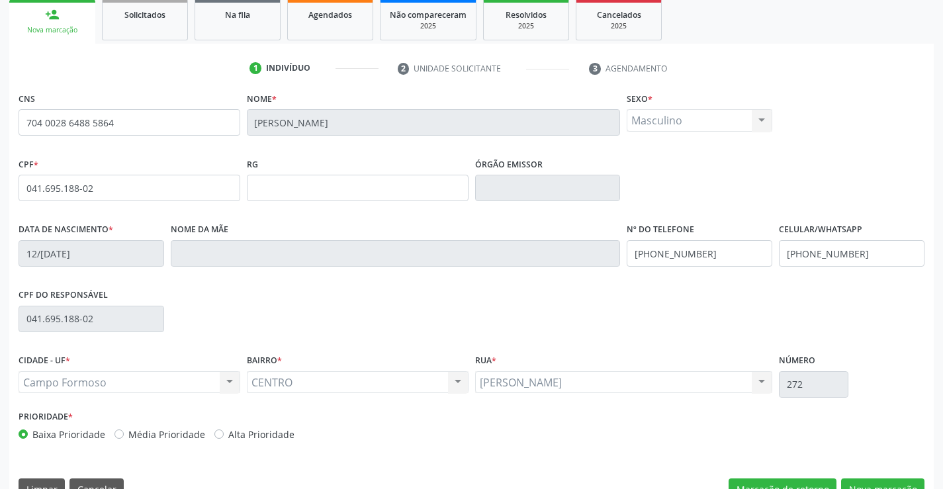
scroll to position [228, 0]
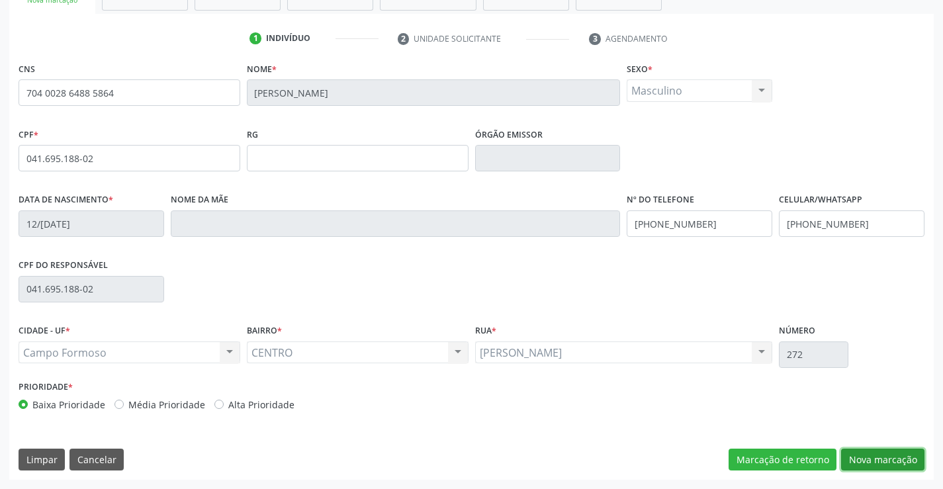
click at [878, 460] on button "Nova marcação" at bounding box center [882, 460] width 83 height 23
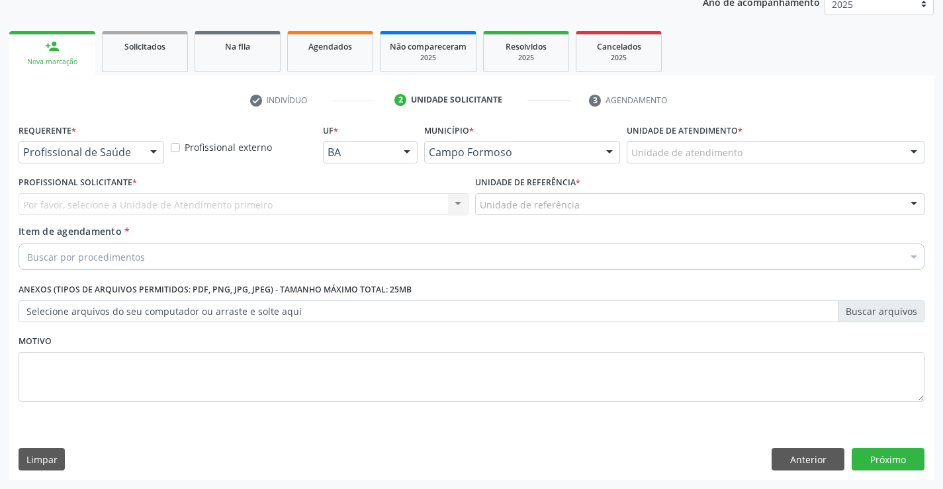
scroll to position [167, 0]
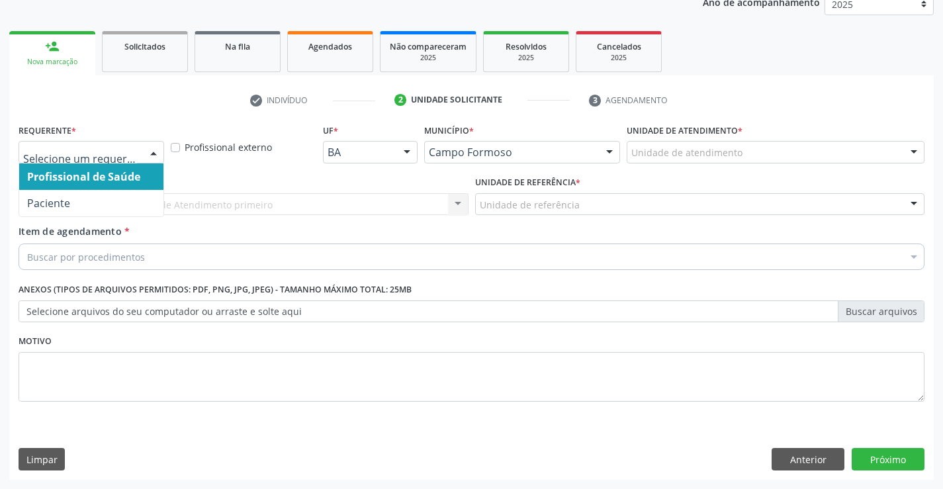
click at [156, 150] on div at bounding box center [154, 153] width 20 height 23
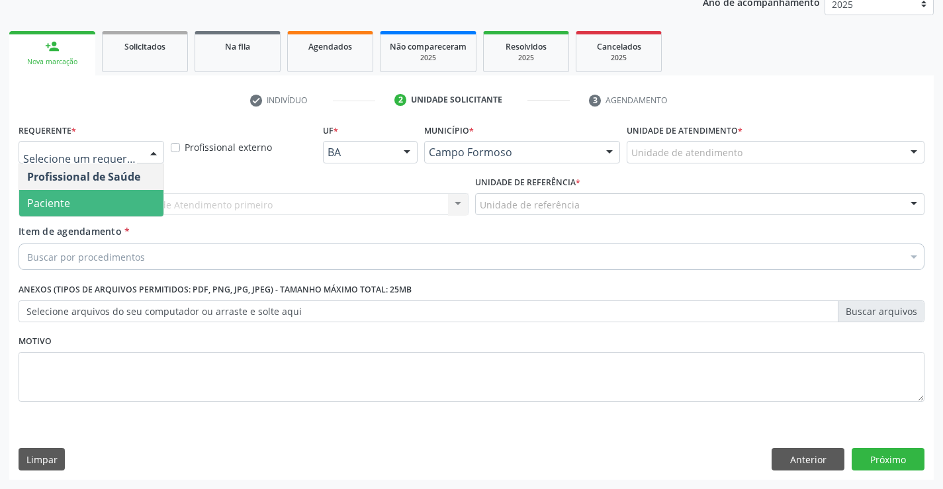
click at [90, 203] on span "Paciente" at bounding box center [91, 203] width 144 height 26
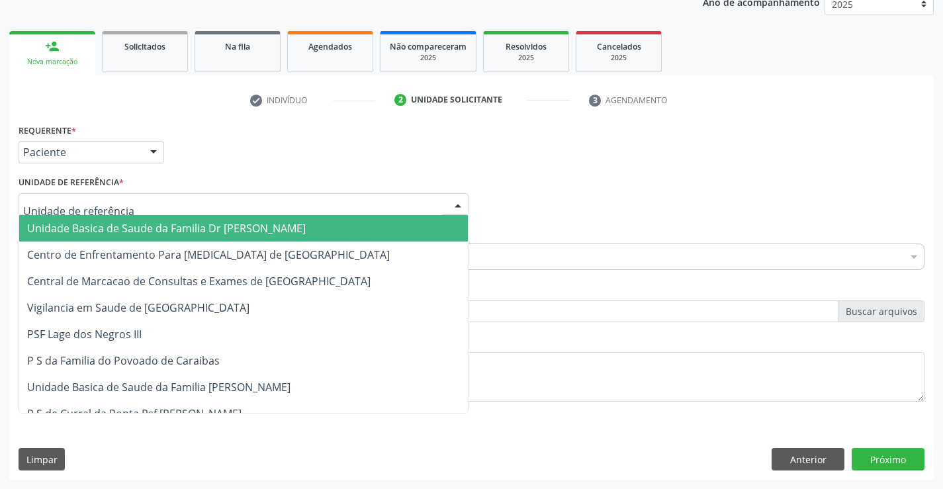
click at [170, 209] on div at bounding box center [244, 204] width 450 height 23
click at [173, 230] on span "Unidade Basica de Saude da Familia Dr [PERSON_NAME]" at bounding box center [166, 228] width 279 height 15
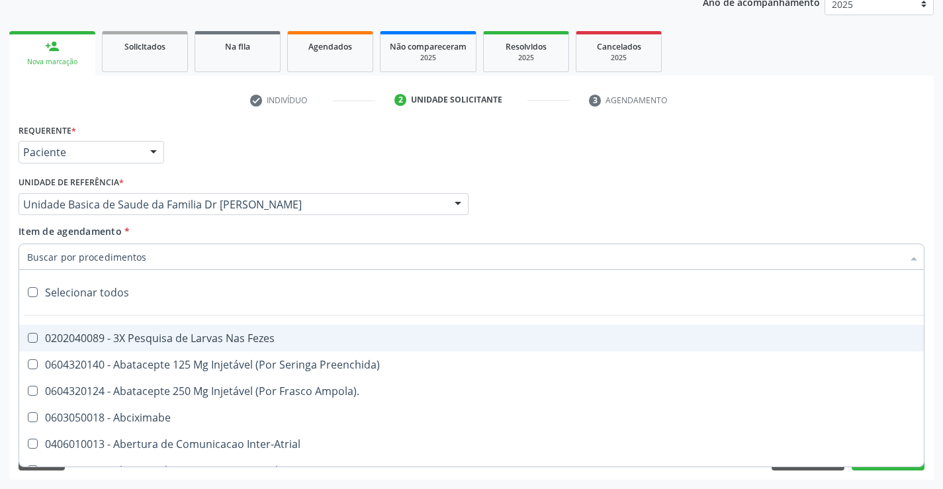
click at [157, 265] on div at bounding box center [472, 257] width 906 height 26
click at [157, 265] on input "Item de agendamento *" at bounding box center [465, 257] width 876 height 26
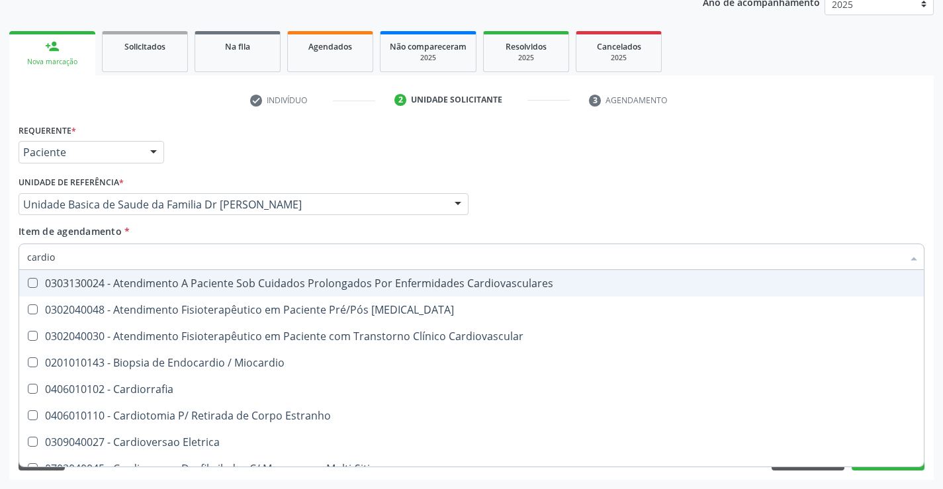
type input "cardiol"
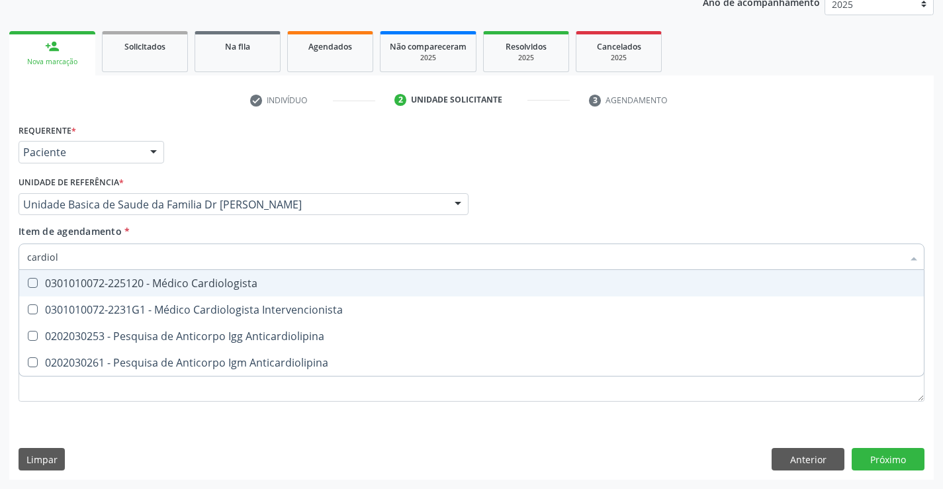
click at [162, 279] on div "0301010072-225120 - Médico Cardiologista" at bounding box center [471, 283] width 889 height 11
checkbox Cardiologista "true"
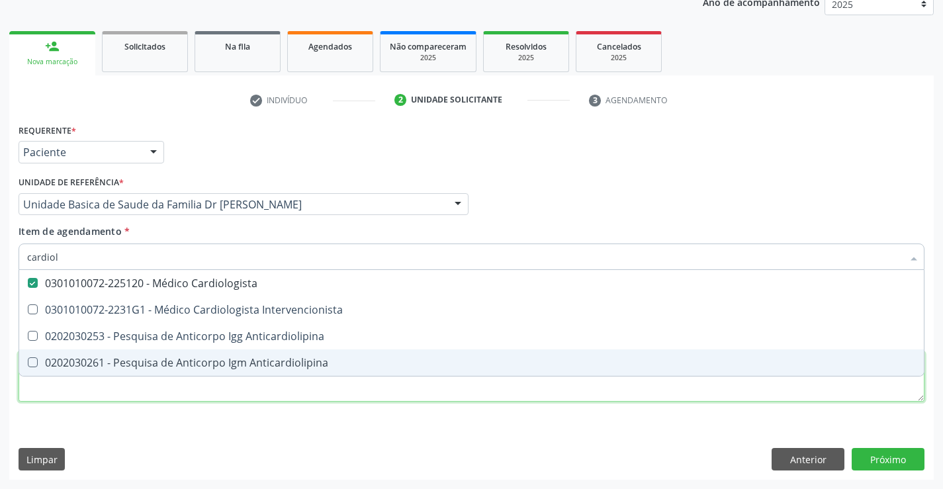
click at [154, 399] on div "Requerente * Paciente Profissional de Saúde Paciente Nenhum resultado encontrad…" at bounding box center [472, 270] width 906 height 300
checkbox Intervencionista "true"
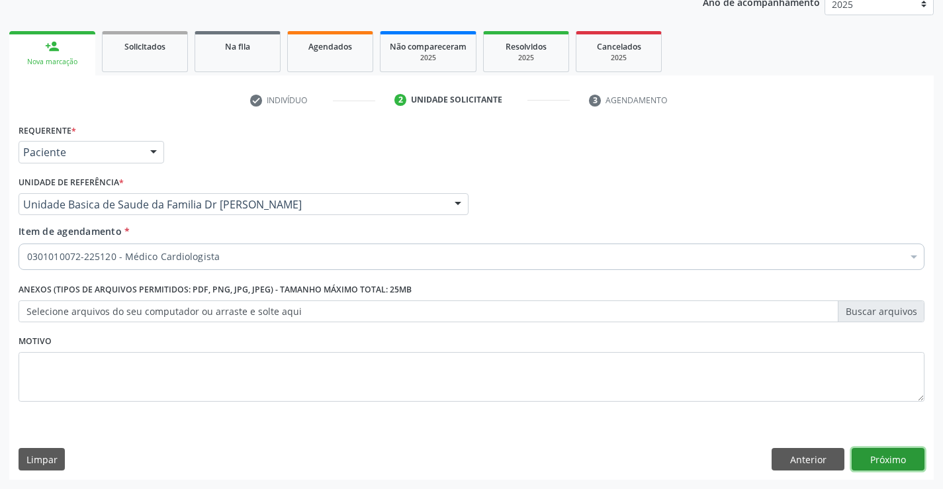
click at [886, 459] on button "Próximo" at bounding box center [888, 459] width 73 height 23
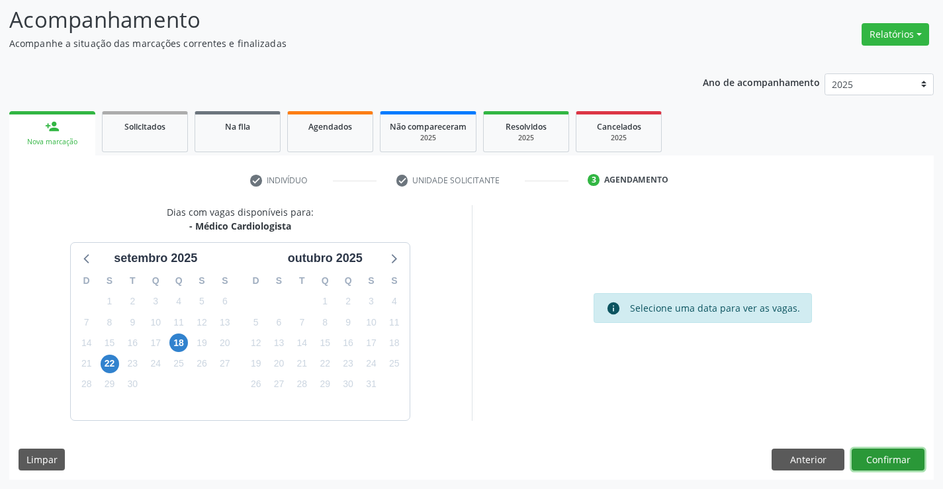
click at [904, 453] on button "Confirmar" at bounding box center [888, 460] width 73 height 23
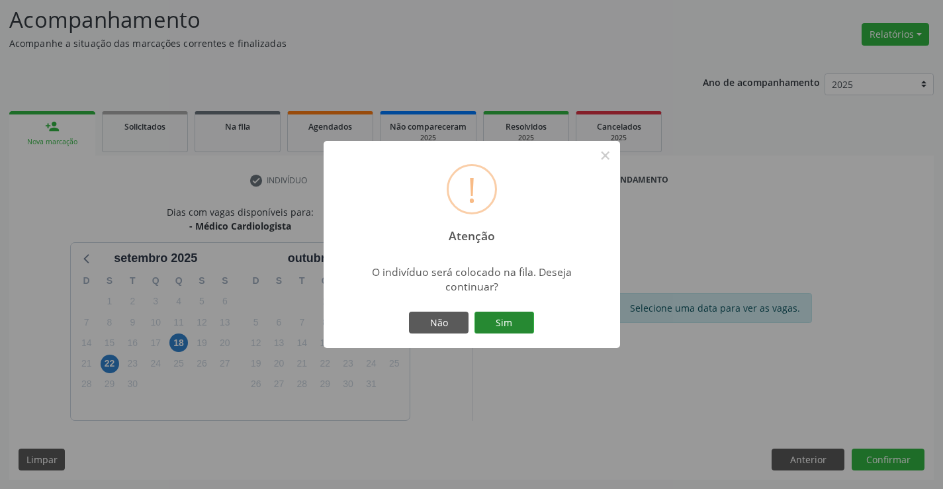
click at [514, 319] on button "Sim" at bounding box center [505, 323] width 60 height 23
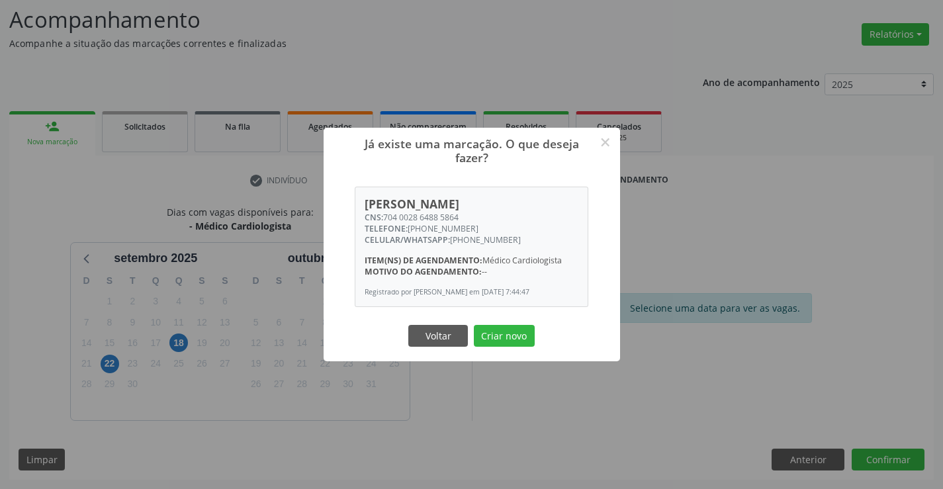
click at [508, 356] on div "Já existe uma marcação. O que deseja fazer? × [PERSON_NAME] CNS: 704 0028 6488 …" at bounding box center [472, 245] width 297 height 234
click at [509, 341] on button "Criar novo" at bounding box center [504, 336] width 61 height 23
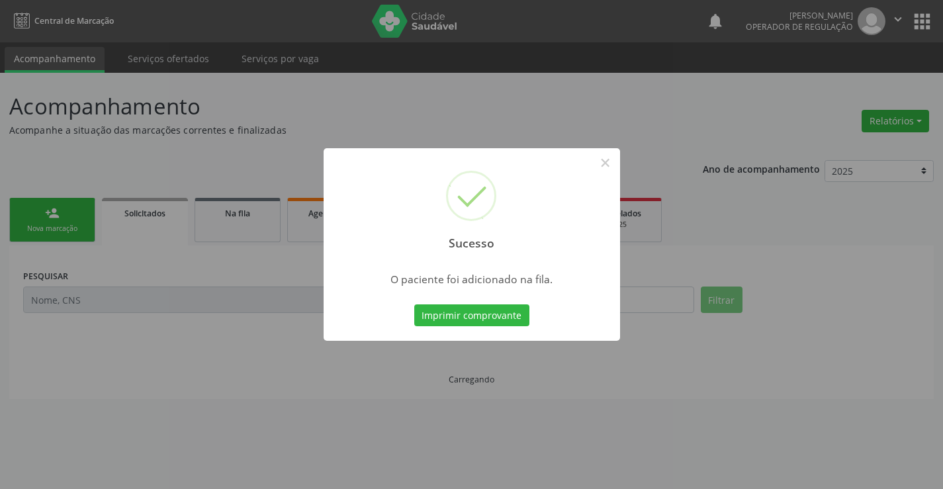
scroll to position [0, 0]
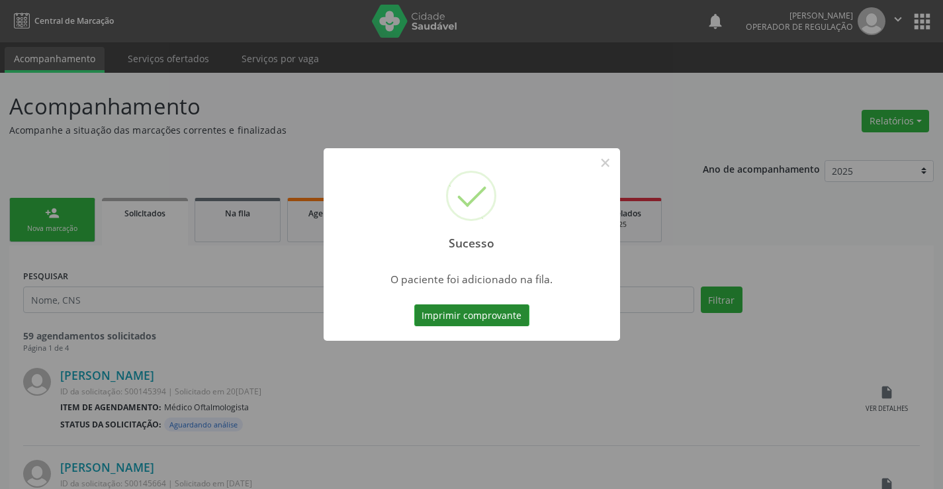
click at [493, 308] on button "Imprimir comprovante" at bounding box center [471, 315] width 115 height 23
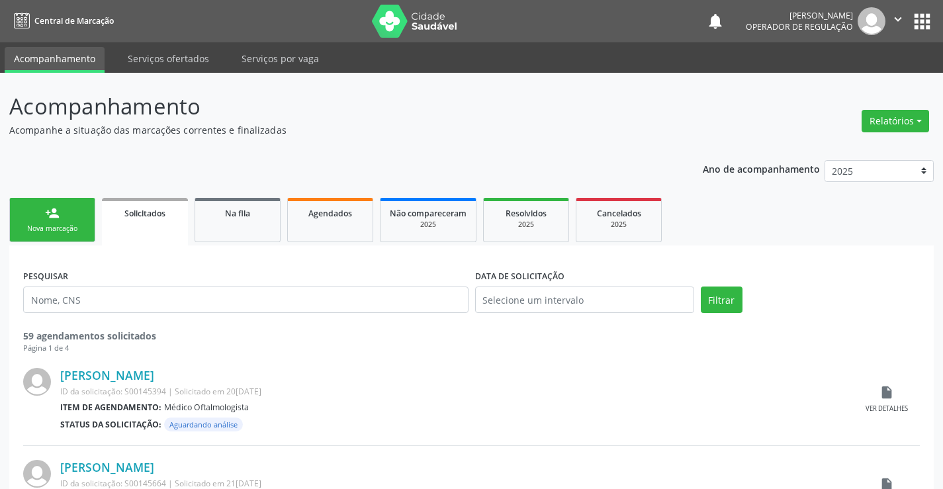
click at [84, 222] on link "person_add Nova marcação" at bounding box center [52, 220] width 86 height 44
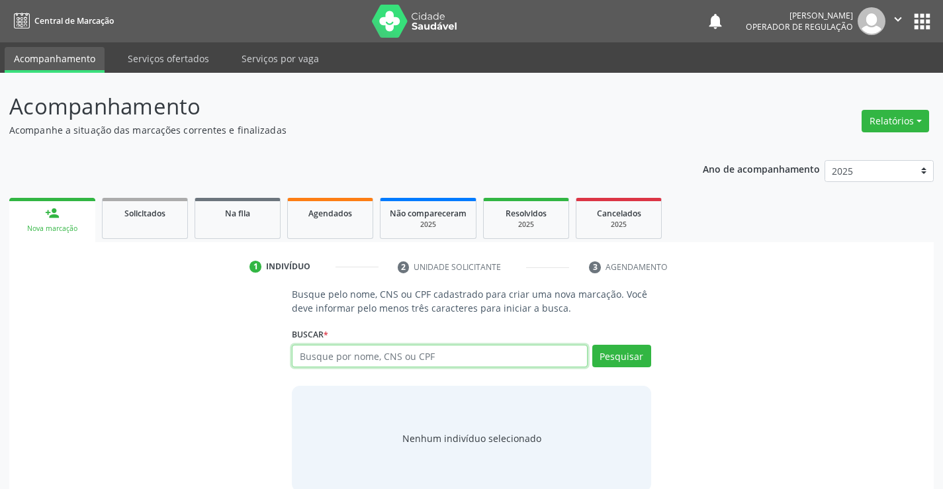
click at [373, 358] on input "text" at bounding box center [439, 356] width 295 height 23
type input "704002864885864"
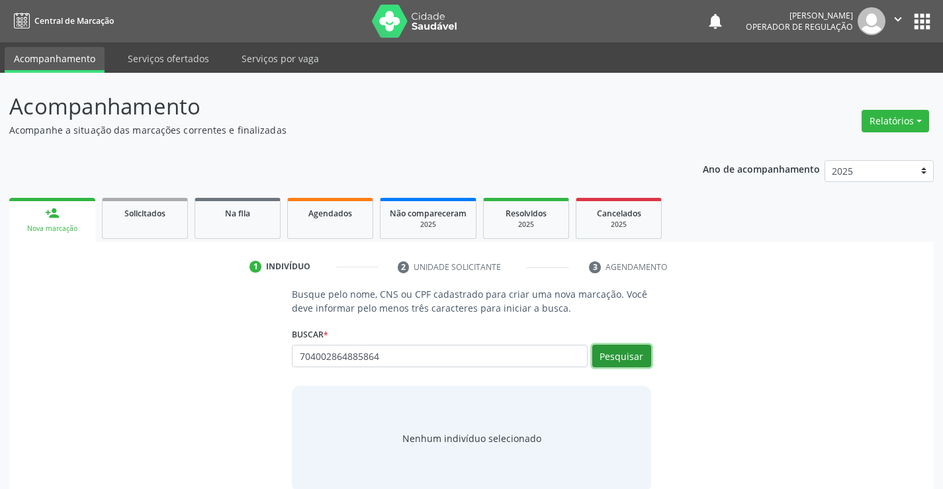
click at [615, 351] on button "Pesquisar" at bounding box center [621, 356] width 59 height 23
type input "704002864885864"
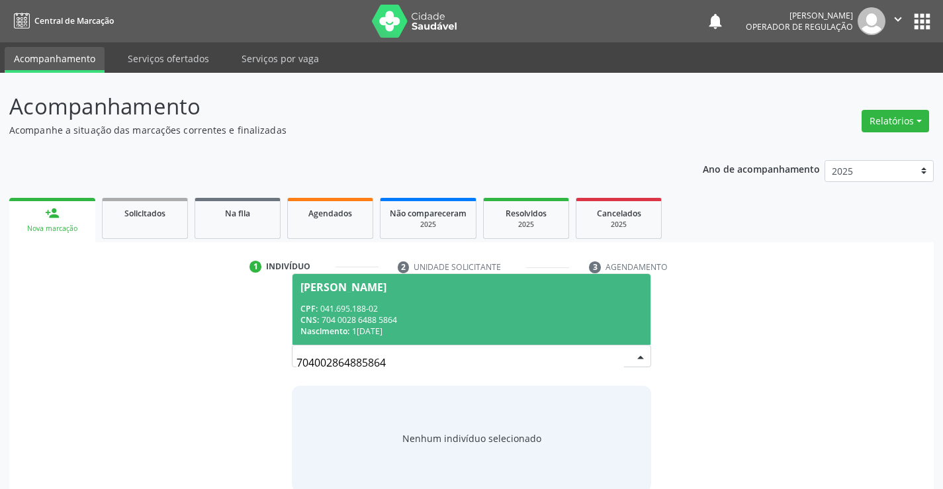
click at [499, 301] on span "[PERSON_NAME] CPF: 041.695.188-02 CNS: 704 0028 6488 5864 Nascimento: 12/[DATE]" at bounding box center [471, 309] width 357 height 71
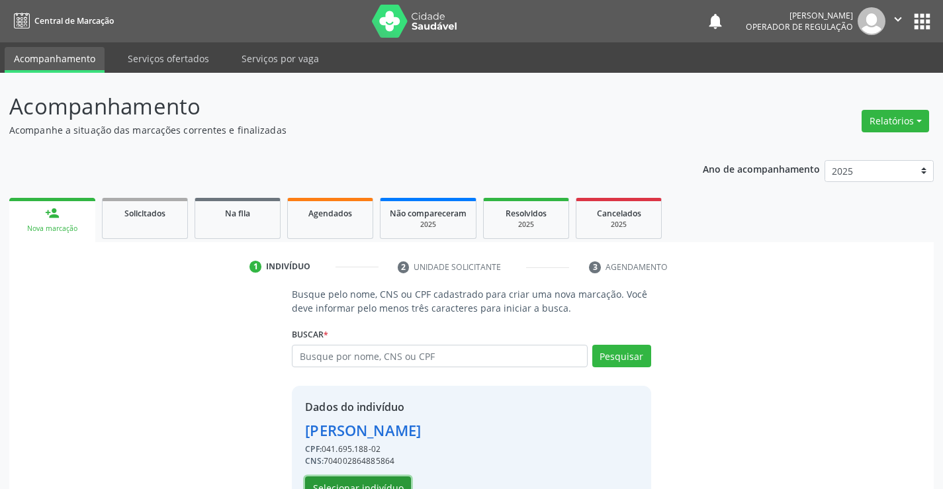
click at [345, 479] on button "Selecionar indivíduo" at bounding box center [358, 488] width 106 height 23
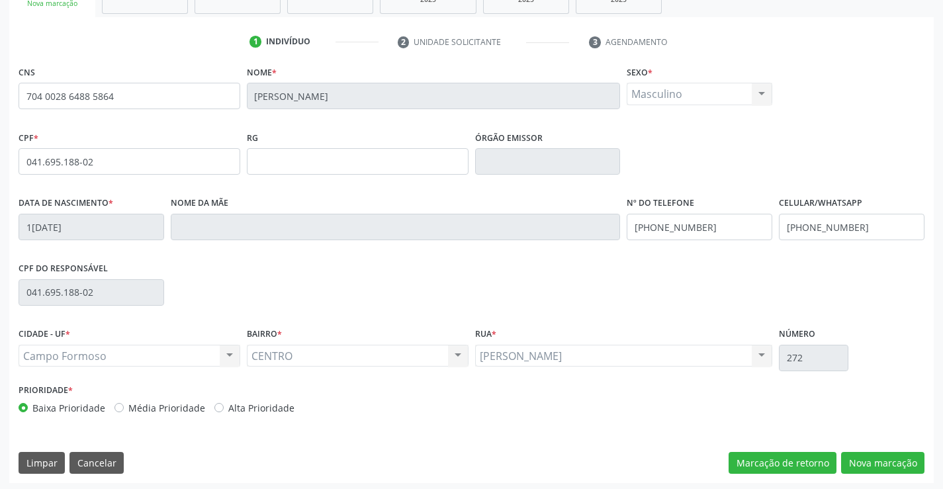
scroll to position [228, 0]
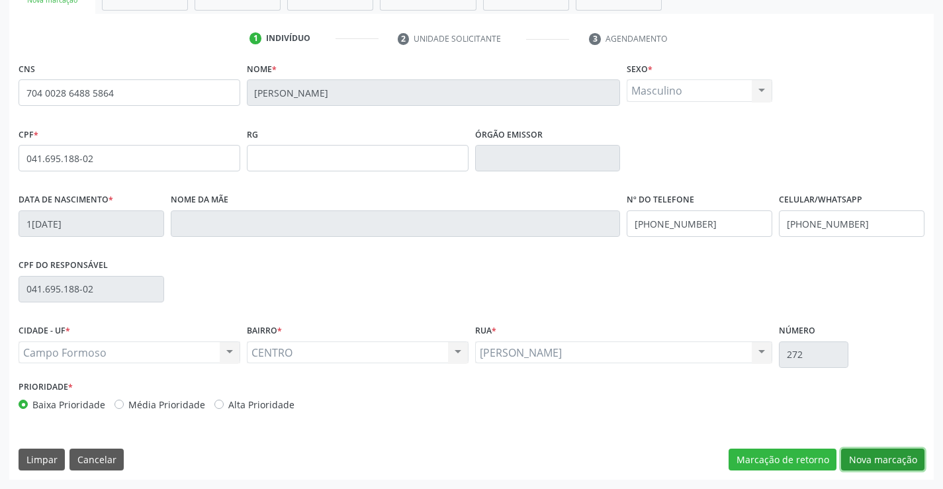
click at [881, 456] on button "Nova marcação" at bounding box center [882, 460] width 83 height 23
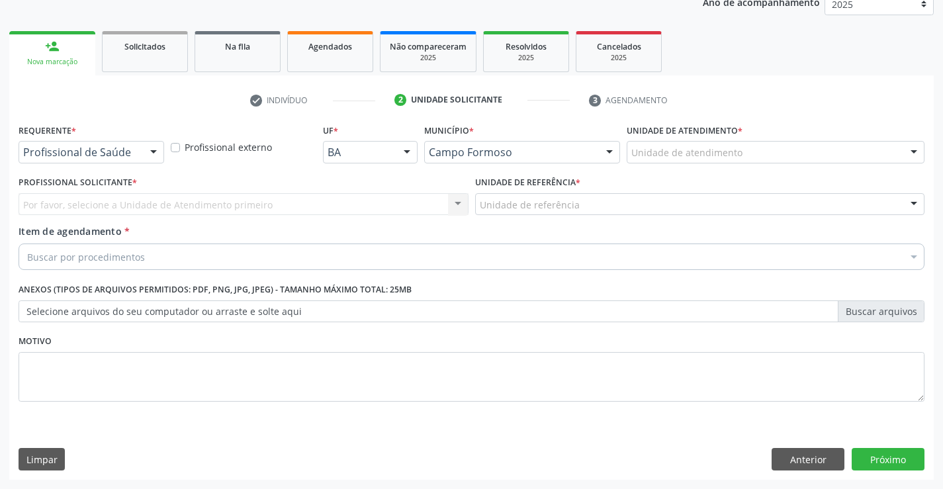
scroll to position [167, 0]
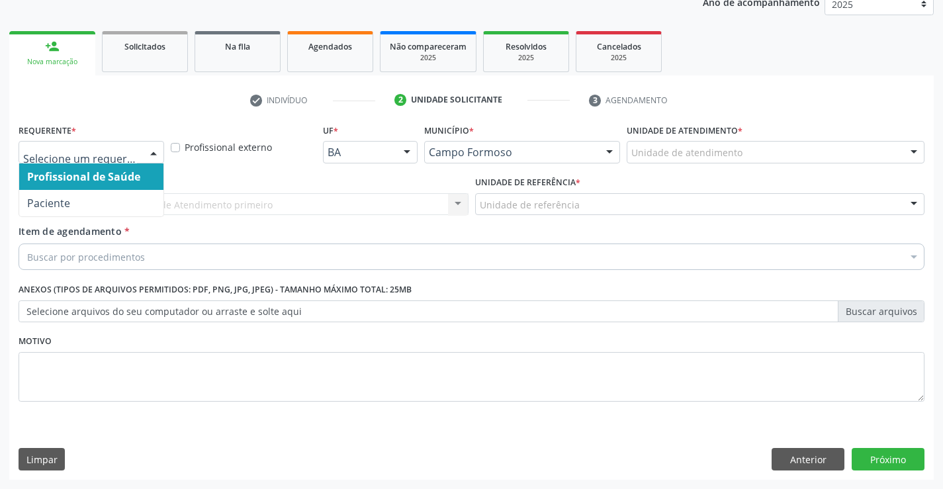
click at [153, 153] on div at bounding box center [154, 153] width 20 height 23
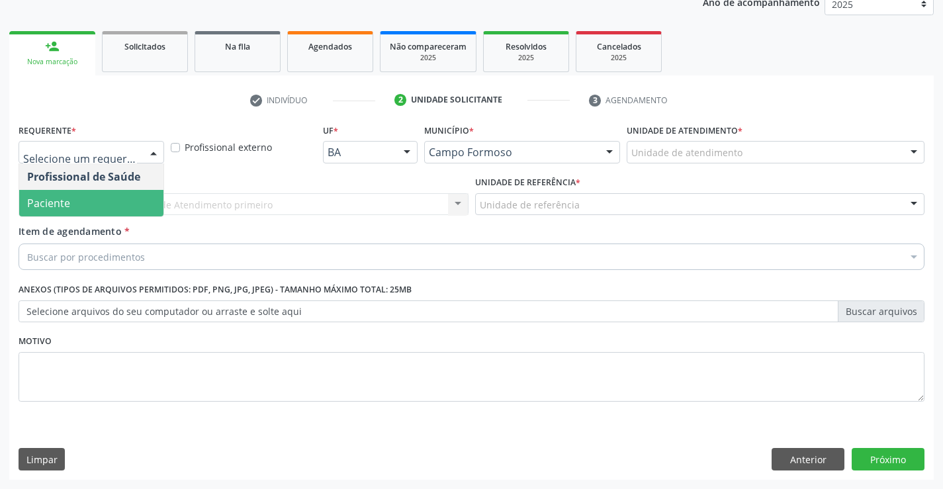
click at [112, 209] on span "Paciente" at bounding box center [91, 203] width 144 height 26
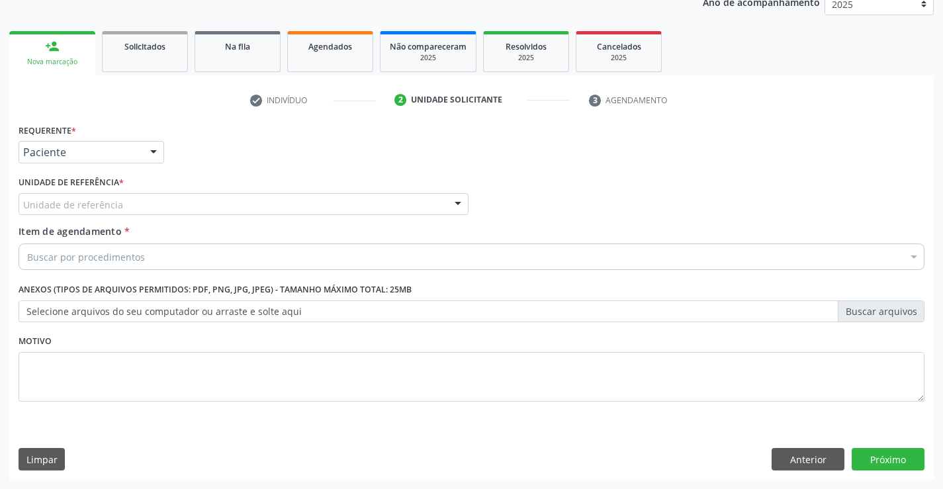
click at [152, 206] on div "Unidade de referência" at bounding box center [244, 204] width 450 height 23
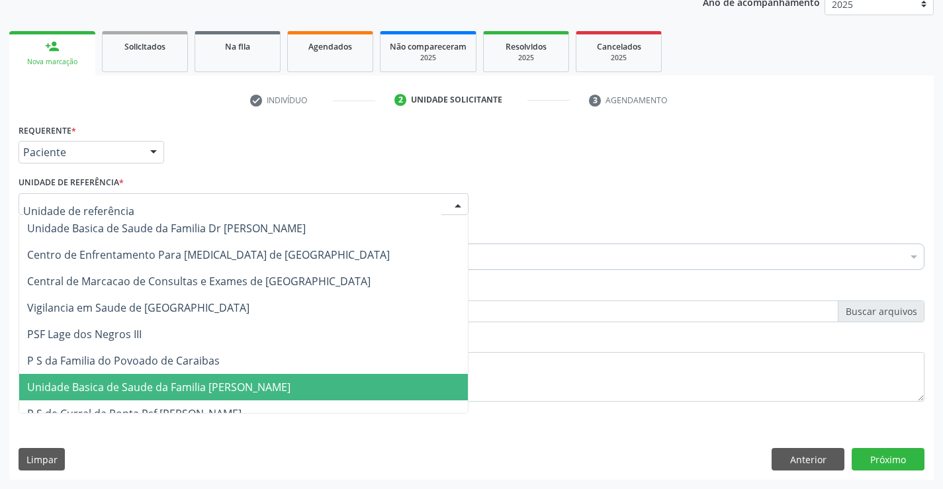
click at [180, 379] on span "Unidade Basica de Saude da Familia [PERSON_NAME]" at bounding box center [243, 387] width 449 height 26
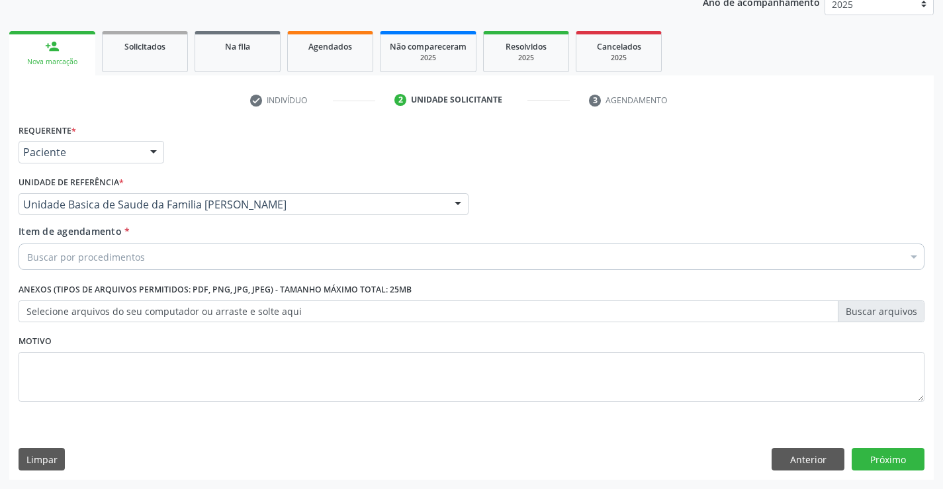
click at [160, 252] on div "Buscar por procedimentos" at bounding box center [472, 257] width 906 height 26
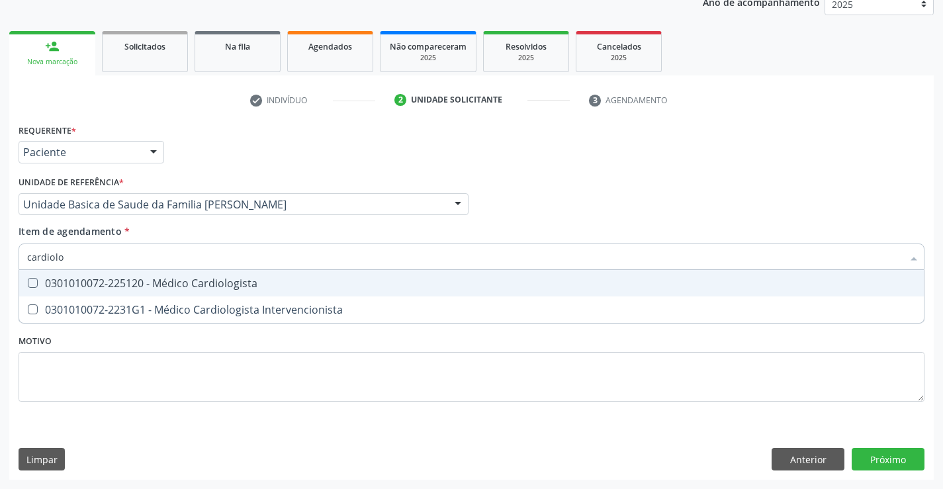
type input "cardiolog"
click at [191, 283] on div "0301010072-225120 - Médico Cardiologista" at bounding box center [471, 283] width 889 height 11
checkbox Cardiologista "true"
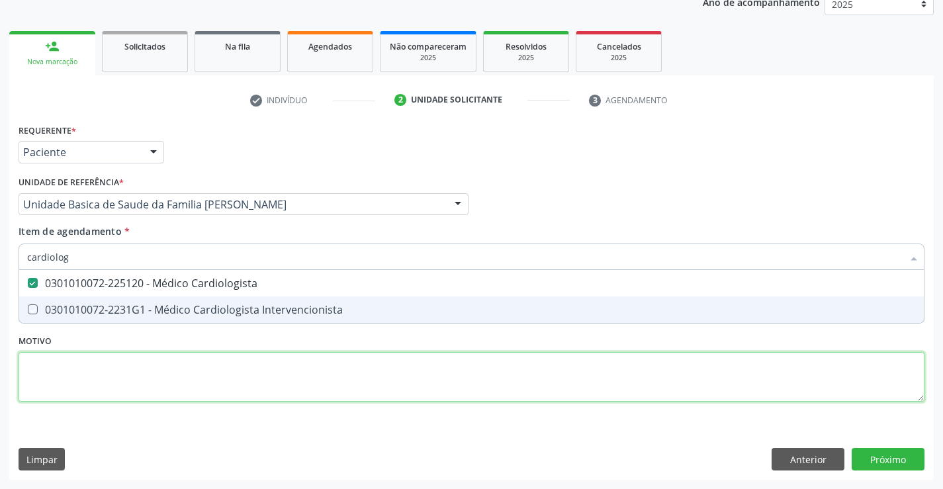
click at [254, 380] on div "Requerente * Paciente Profissional de Saúde Paciente Nenhum resultado encontrad…" at bounding box center [472, 270] width 906 height 300
checkbox Intervencionista "true"
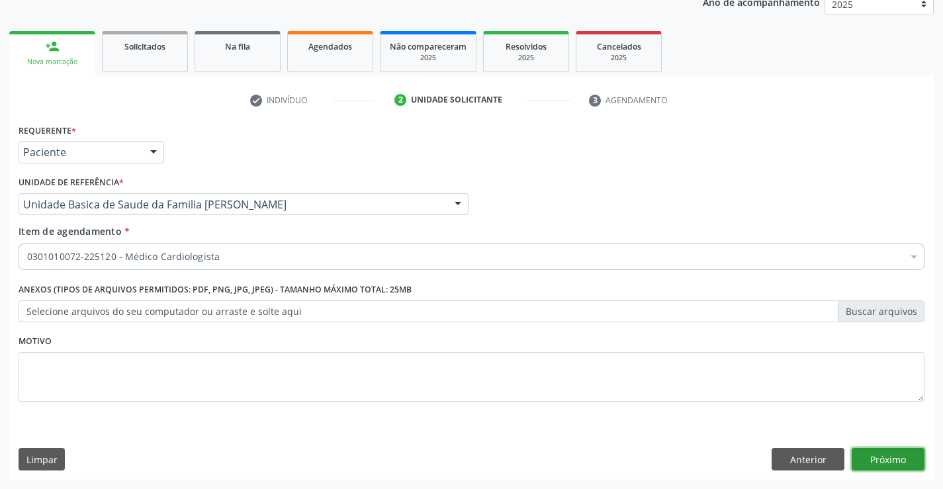
click at [896, 455] on button "Próximo" at bounding box center [888, 459] width 73 height 23
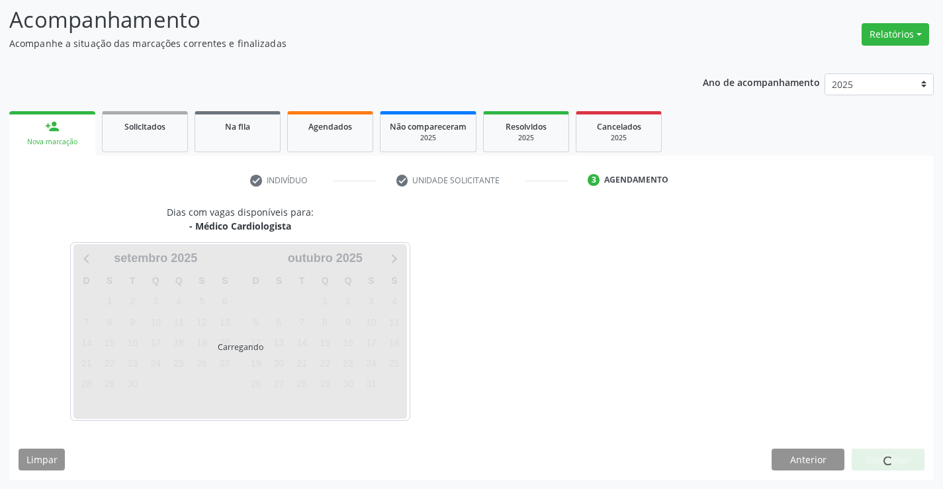
scroll to position [87, 0]
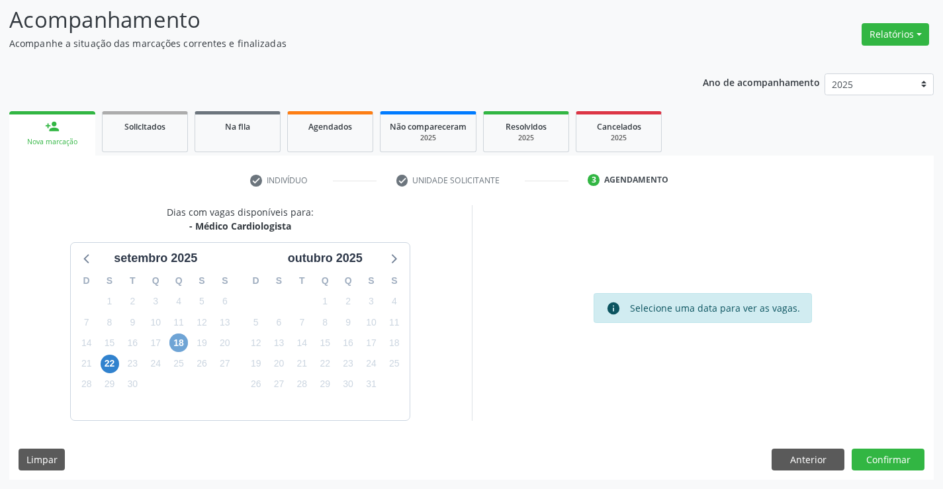
click at [179, 339] on span "18" at bounding box center [178, 343] width 19 height 19
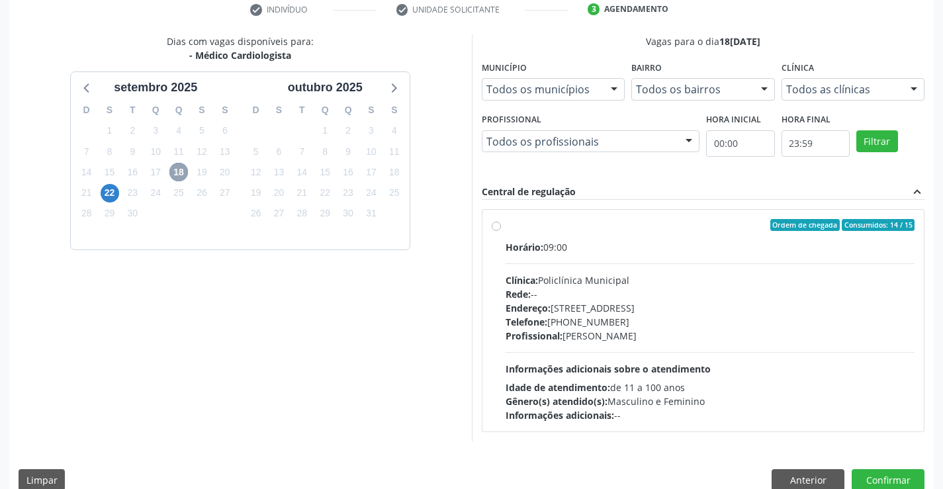
scroll to position [278, 0]
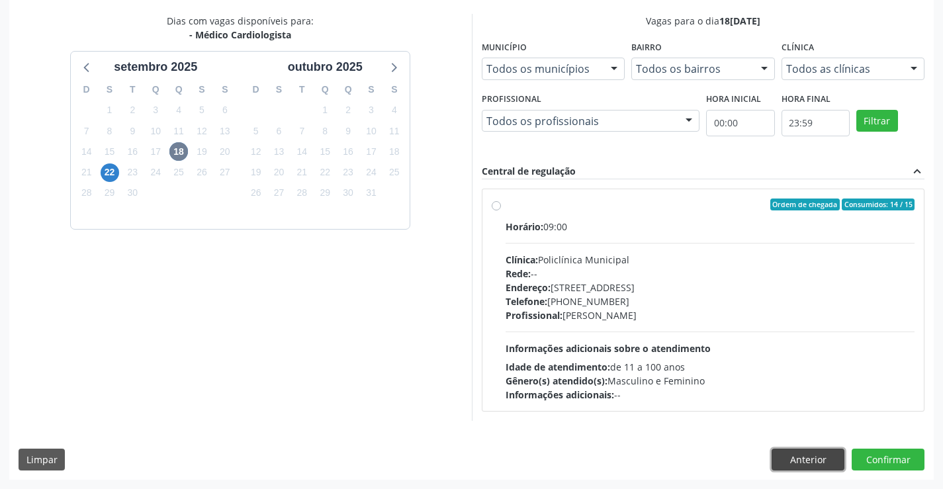
click at [788, 457] on button "Anterior" at bounding box center [808, 460] width 73 height 23
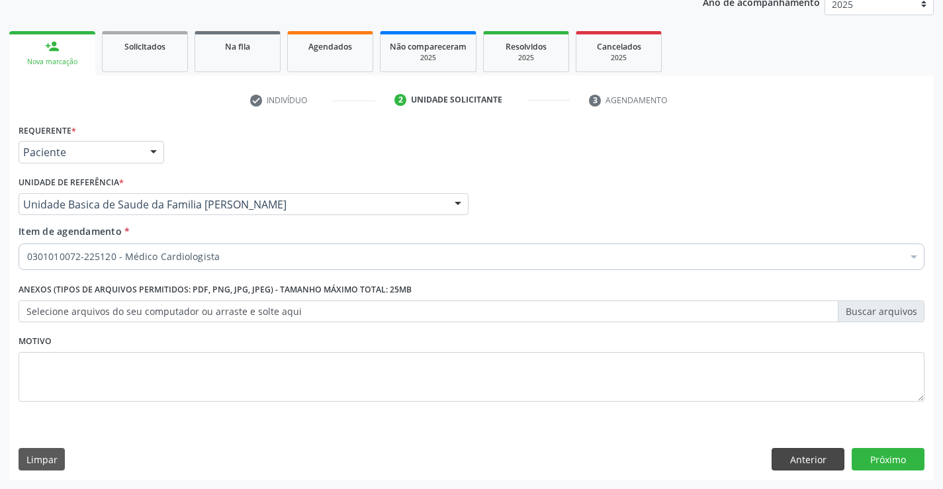
scroll to position [167, 0]
click at [788, 457] on button "Anterior" at bounding box center [808, 459] width 73 height 23
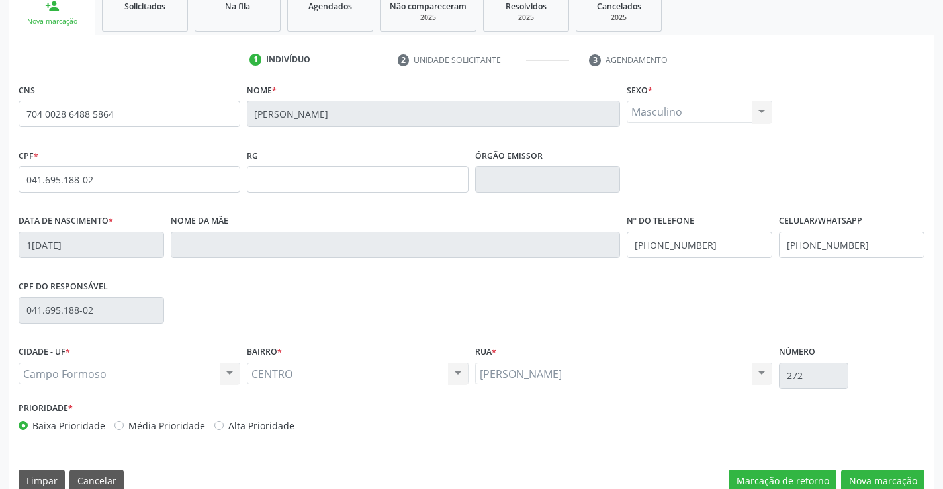
scroll to position [228, 0]
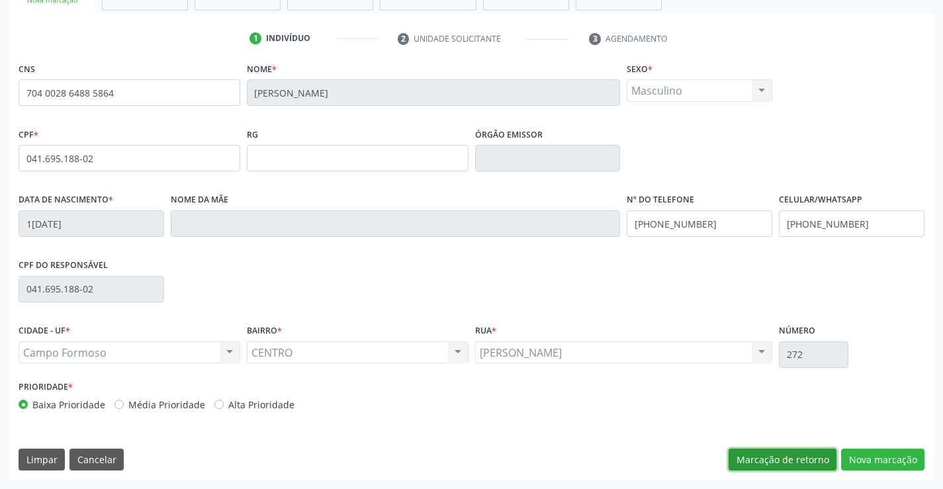
click at [757, 457] on button "Marcação de retorno" at bounding box center [783, 460] width 108 height 23
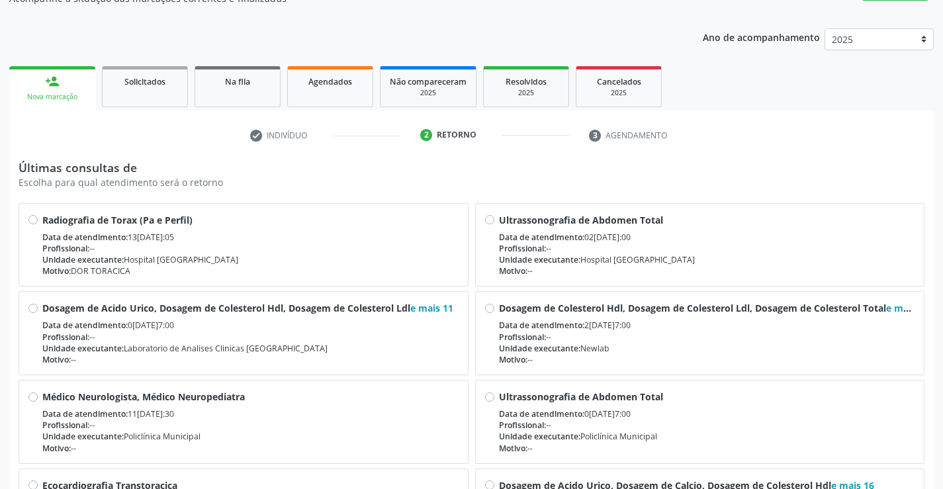
scroll to position [0, 0]
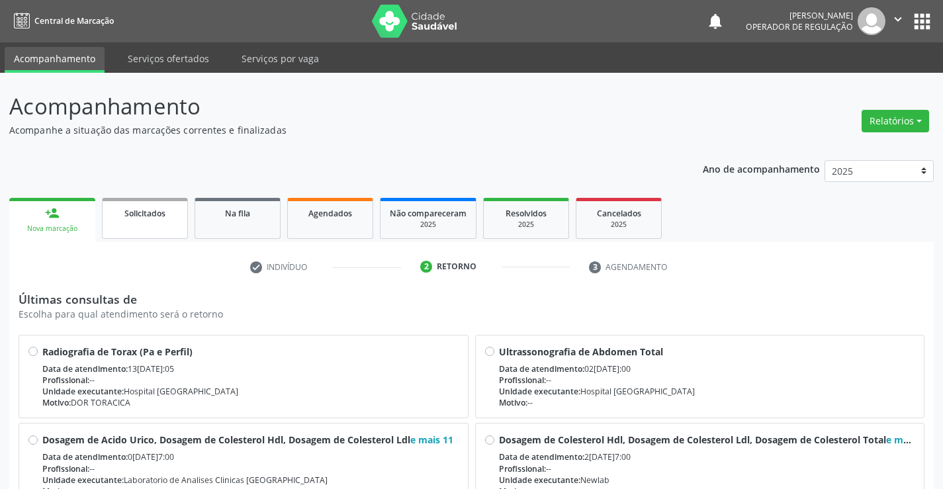
click at [114, 224] on link "Solicitados" at bounding box center [145, 218] width 86 height 41
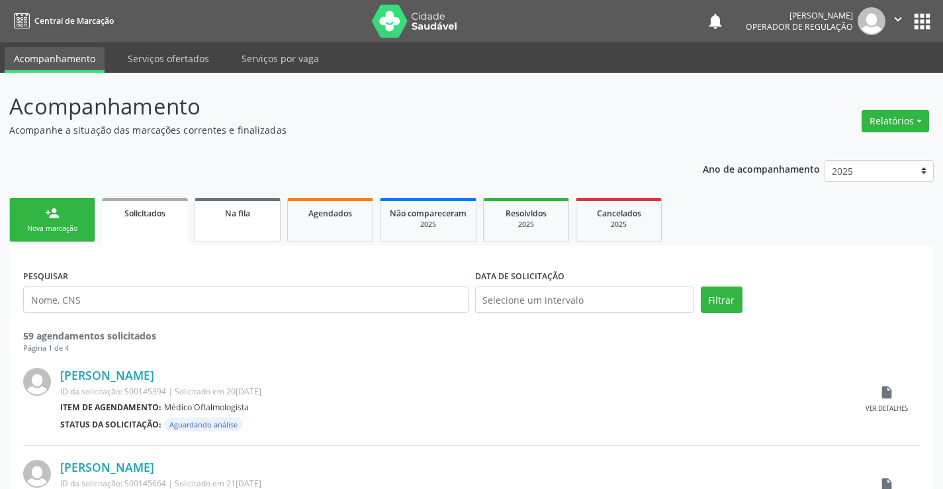
click at [246, 230] on link "Na fila" at bounding box center [238, 220] width 86 height 44
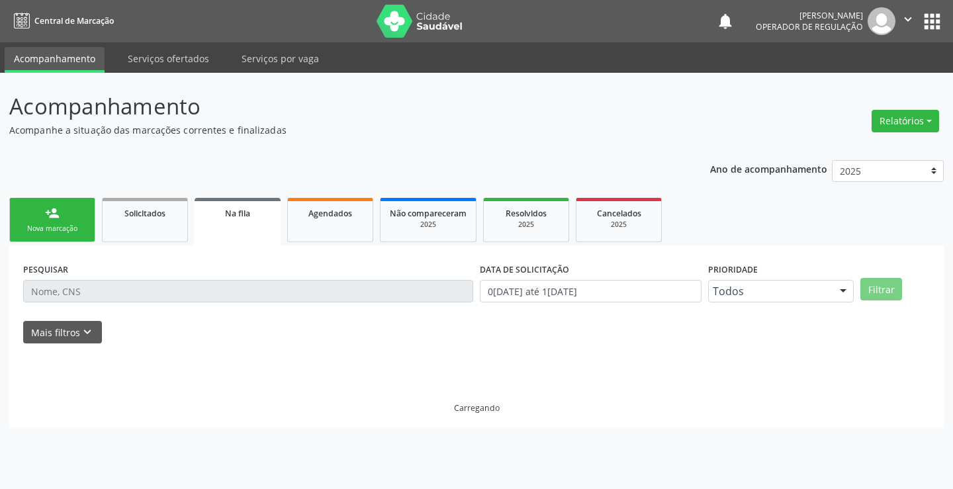
click at [83, 228] on div "Nova marcação" at bounding box center [52, 229] width 66 height 10
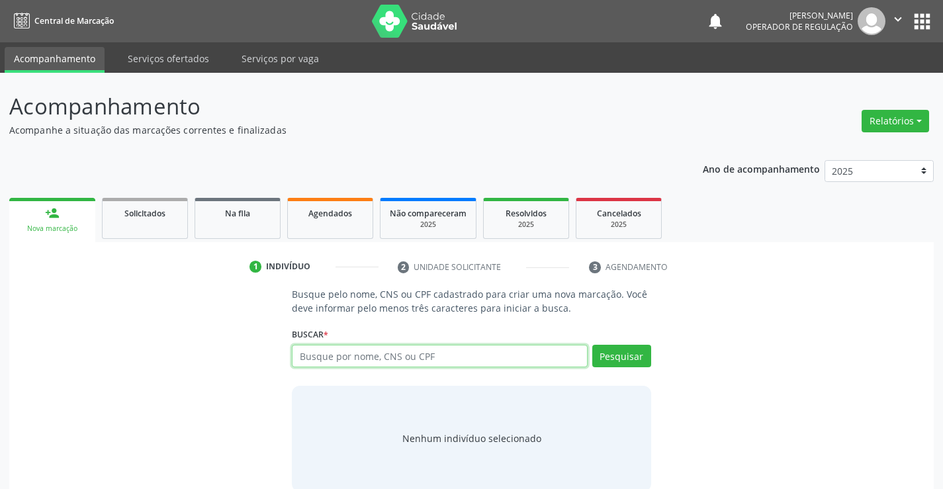
click at [369, 358] on input "text" at bounding box center [439, 356] width 295 height 23
type input "708402708479764"
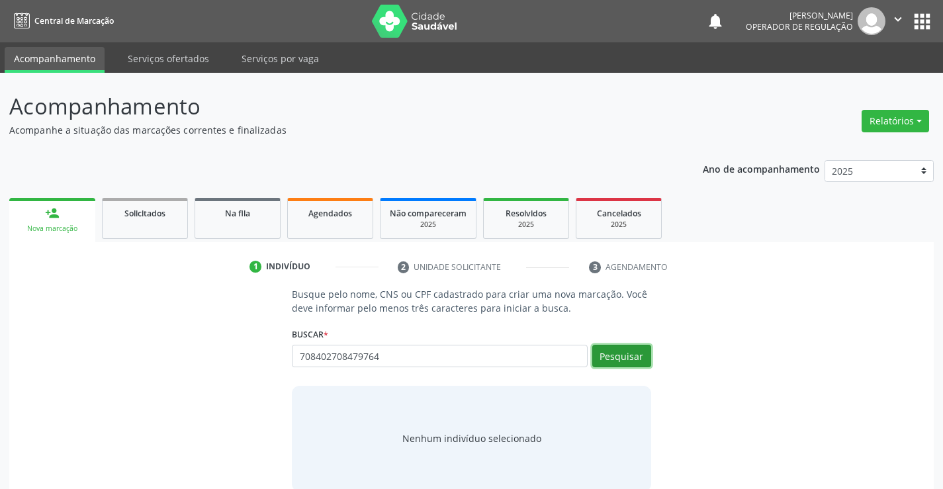
click at [626, 351] on button "Pesquisar" at bounding box center [621, 356] width 59 height 23
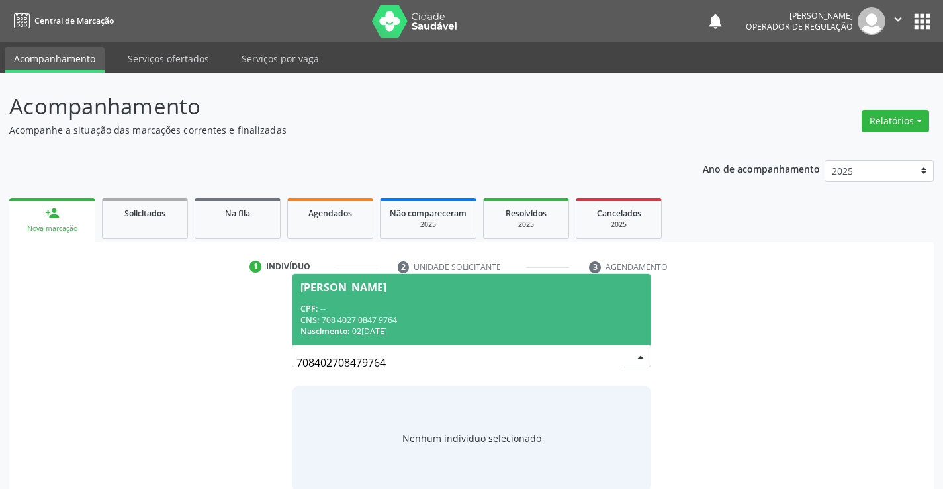
click at [437, 301] on span "João Luiz de Araujo Filho CPF: -- CNS: 708 4027 0847 9764 Nascimento: 02/02/1942" at bounding box center [471, 309] width 357 height 71
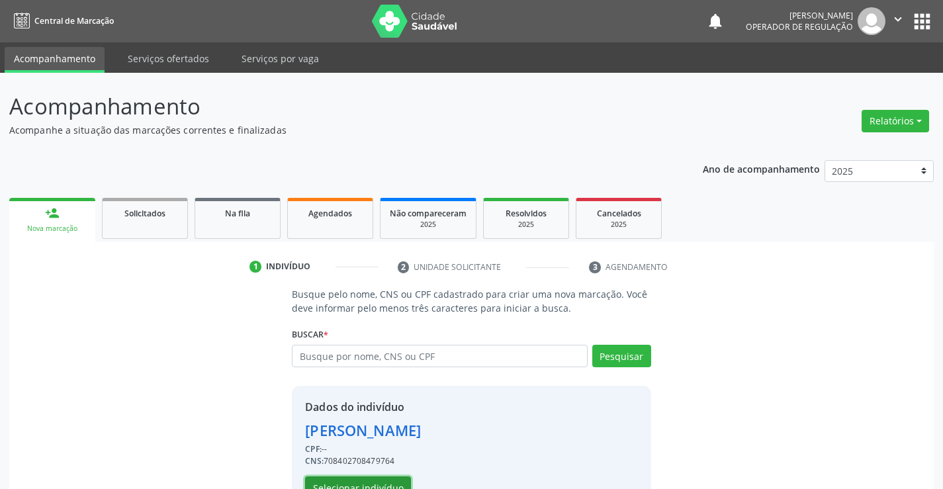
click at [376, 481] on button "Selecionar indivíduo" at bounding box center [358, 488] width 106 height 23
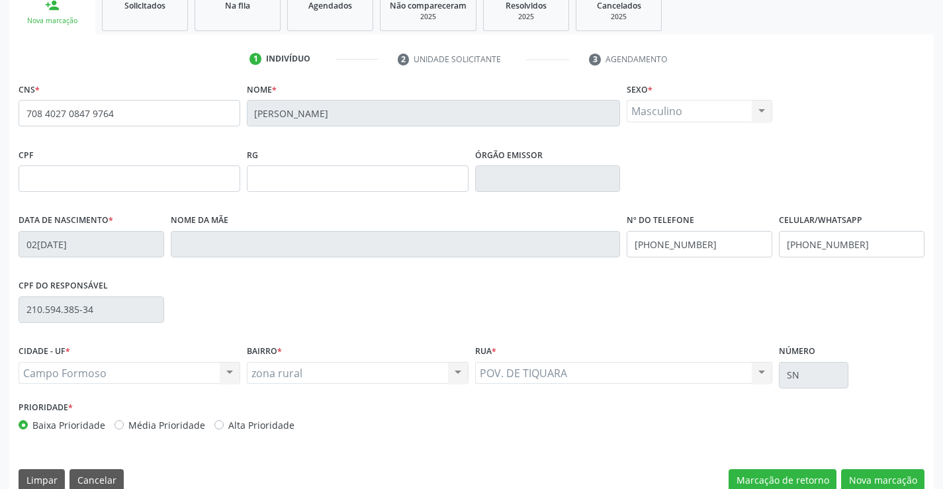
scroll to position [228, 0]
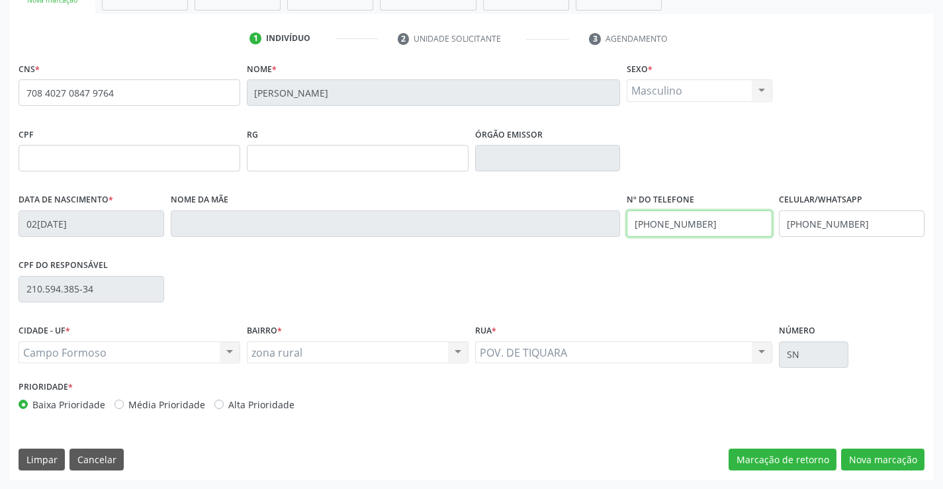
click at [725, 226] on input "(74) 99116-6104" at bounding box center [700, 223] width 146 height 26
type input "(77) 98102-7442"
click at [872, 461] on button "Nova marcação" at bounding box center [882, 460] width 83 height 23
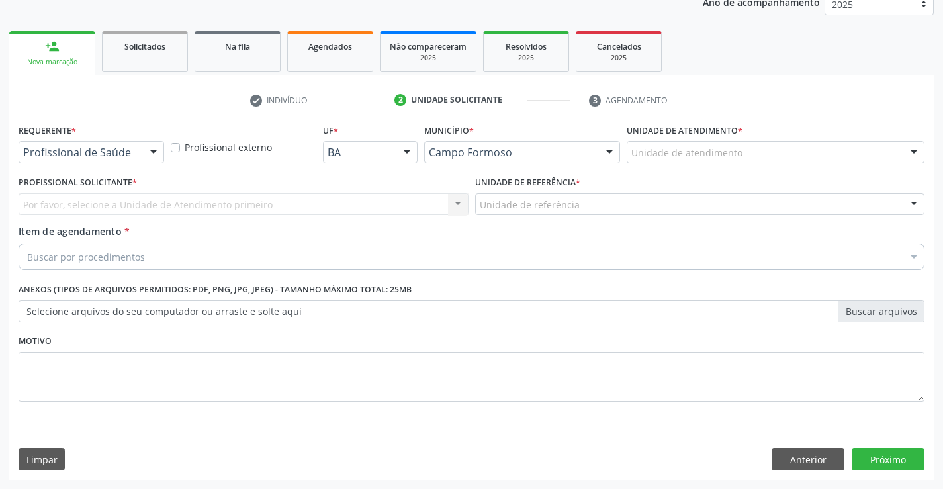
click at [156, 150] on div at bounding box center [154, 153] width 20 height 23
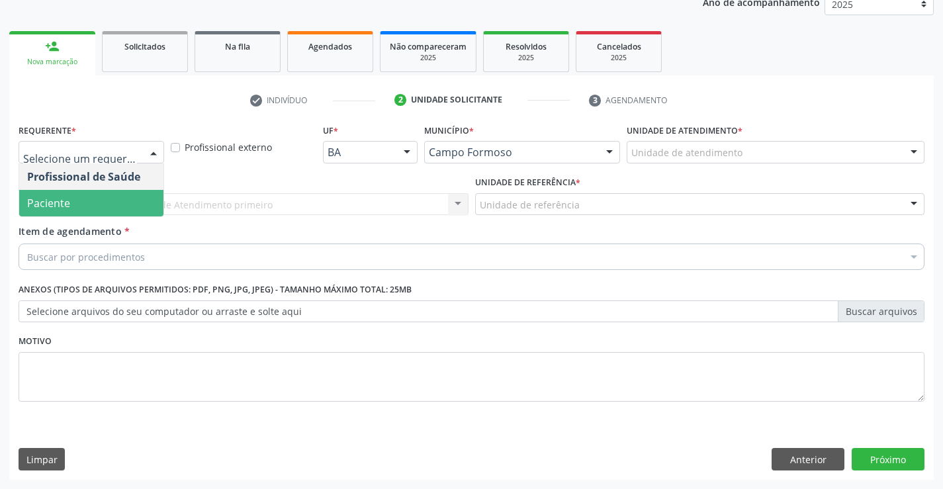
click at [118, 203] on span "Paciente" at bounding box center [91, 203] width 144 height 26
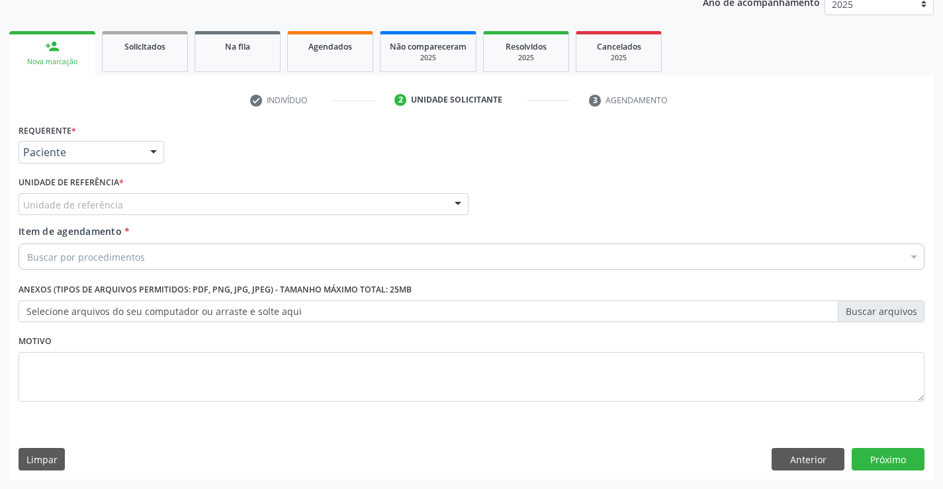
click at [124, 206] on div "Unidade de referência" at bounding box center [244, 204] width 450 height 23
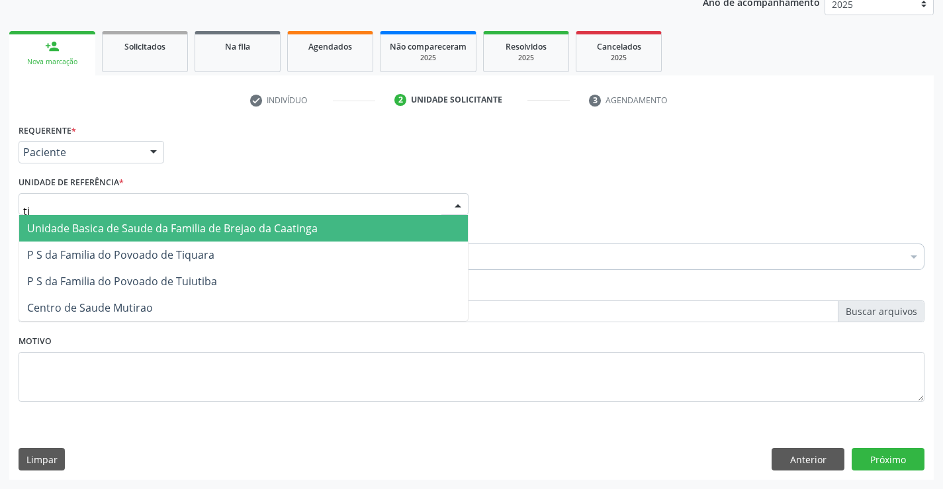
type input "tiq"
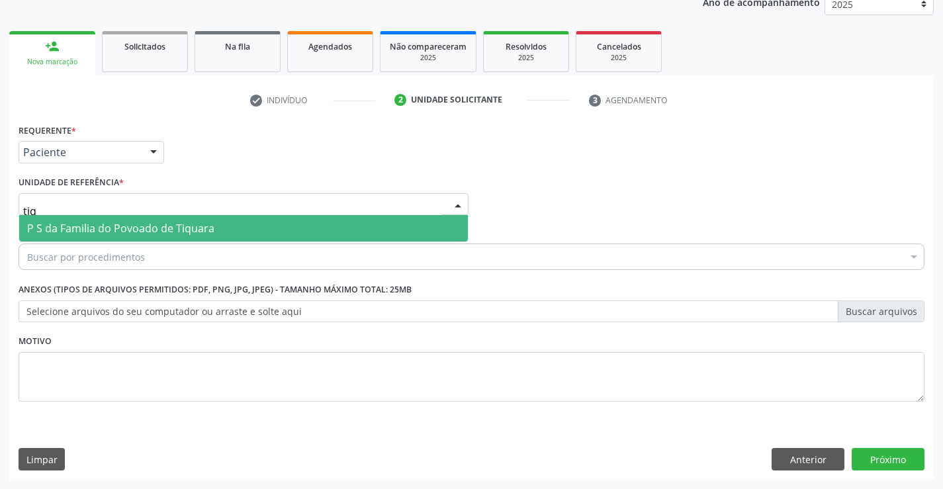
click at [127, 220] on span "P S da Familia do Povoado de Tiquara" at bounding box center [243, 228] width 449 height 26
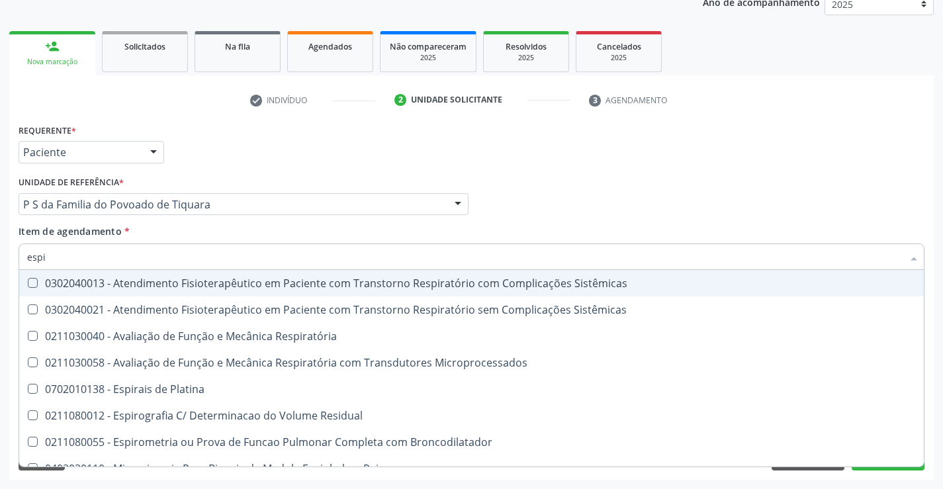
type input "espir"
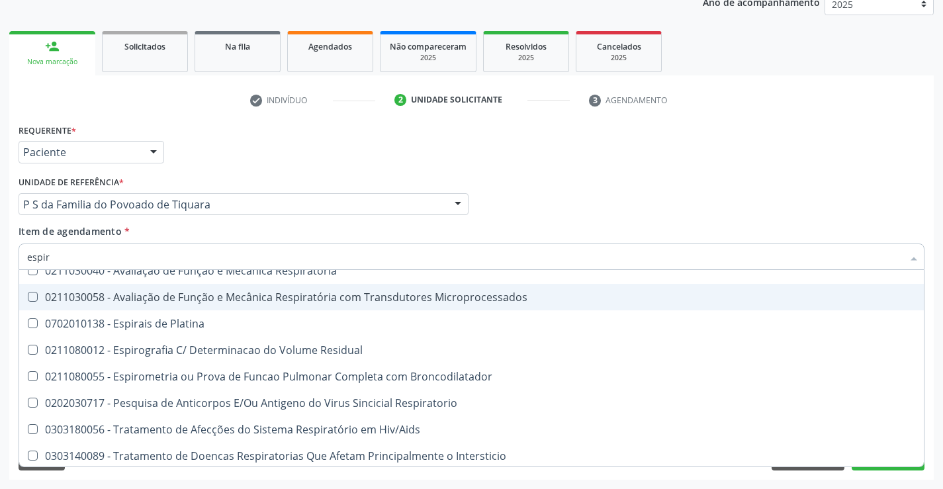
scroll to position [66, 0]
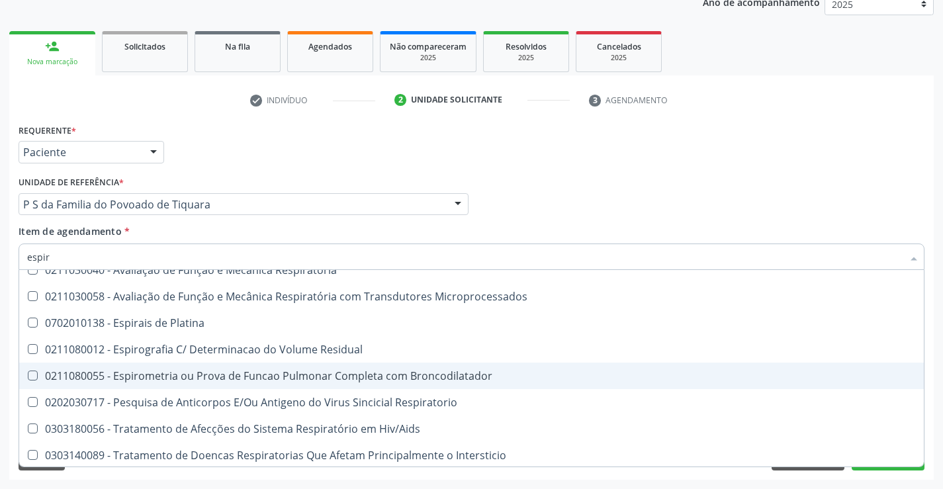
click at [175, 381] on div "0211080055 - Espirometria ou Prova de Funcao Pulmonar Completa com Broncodilata…" at bounding box center [471, 376] width 889 height 11
checkbox Broncodilatador "true"
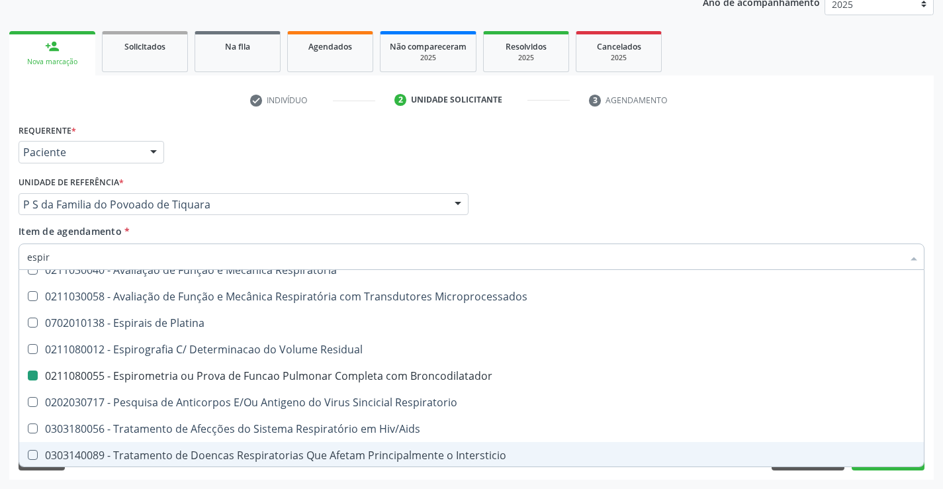
click at [196, 480] on div "Acompanhamento Acompanhe a situação das marcações correntes e finalizadas Relat…" at bounding box center [471, 197] width 943 height 583
checkbox Sistêmicas "true"
checkbox Broncodilatador "false"
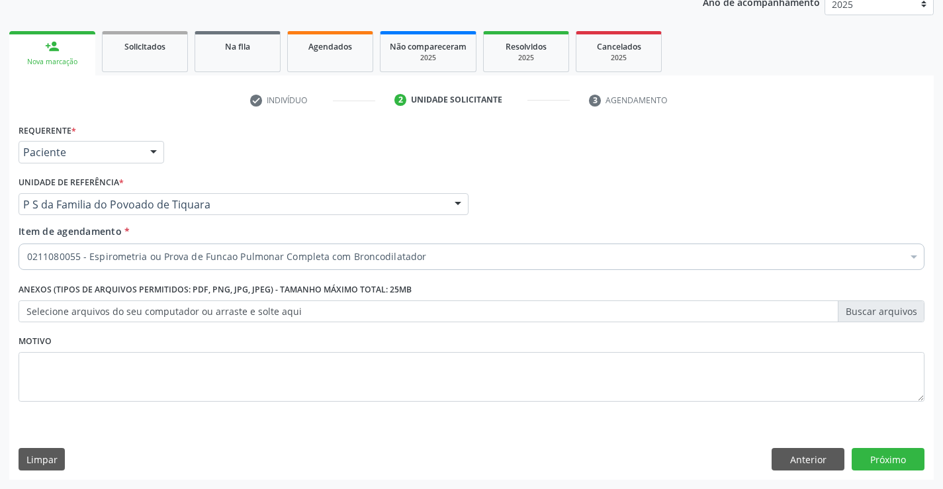
scroll to position [0, 0]
click at [889, 463] on button "Próximo" at bounding box center [888, 459] width 73 height 23
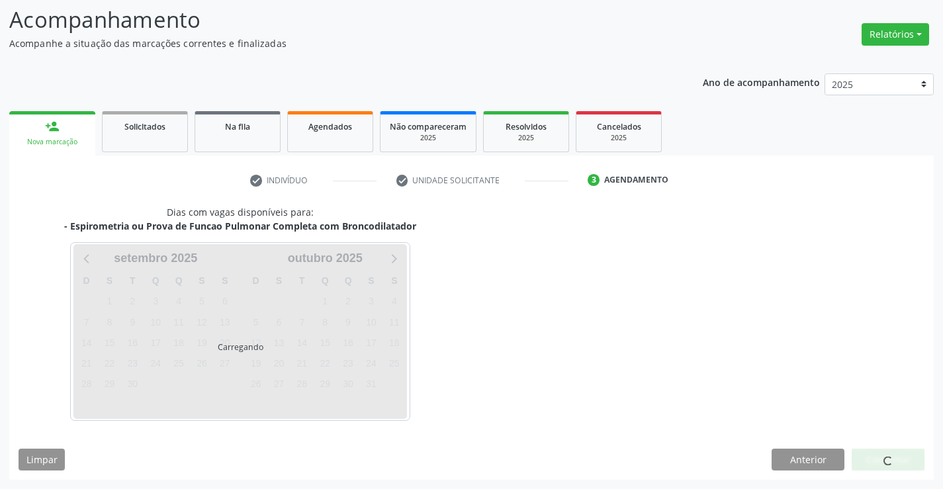
scroll to position [126, 0]
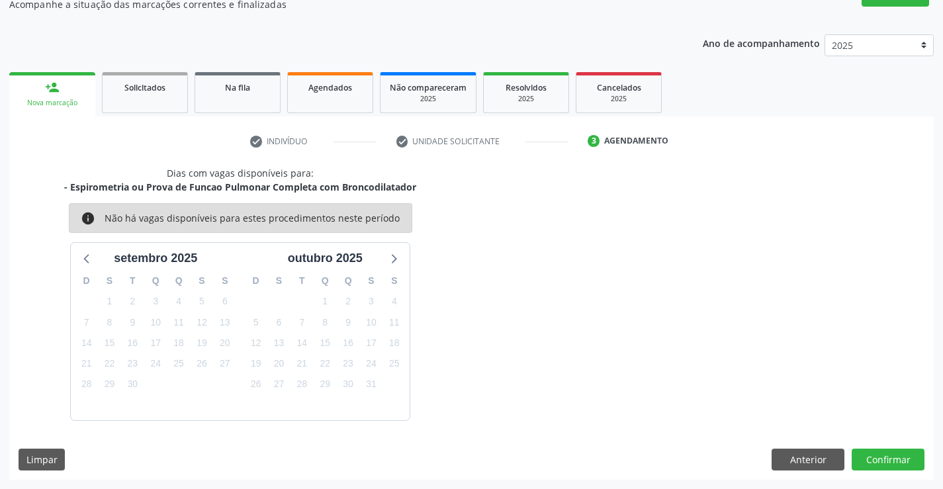
click at [851, 444] on div "Dias com vagas disponíveis para: - Espirometria ou Prova de Funcao Pulmonar Com…" at bounding box center [471, 323] width 925 height 314
click at [876, 463] on button "Confirmar" at bounding box center [888, 460] width 73 height 23
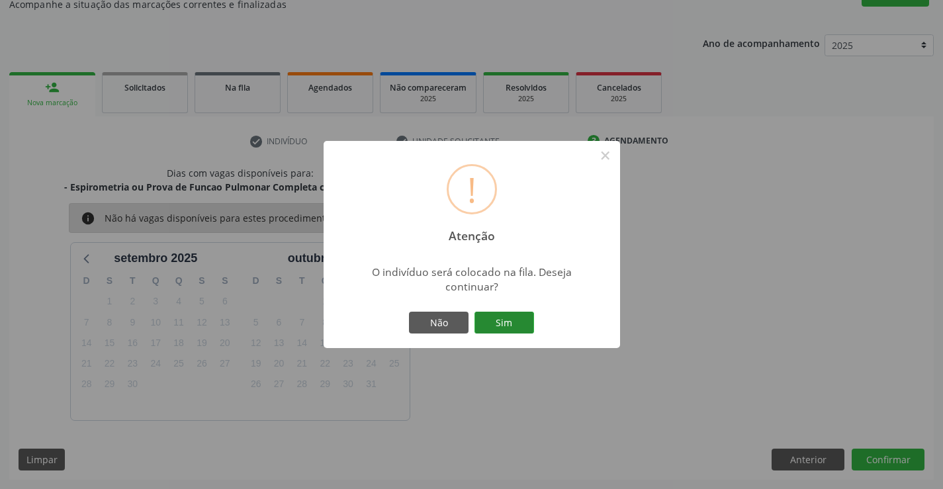
click at [510, 323] on button "Sim" at bounding box center [505, 323] width 60 height 23
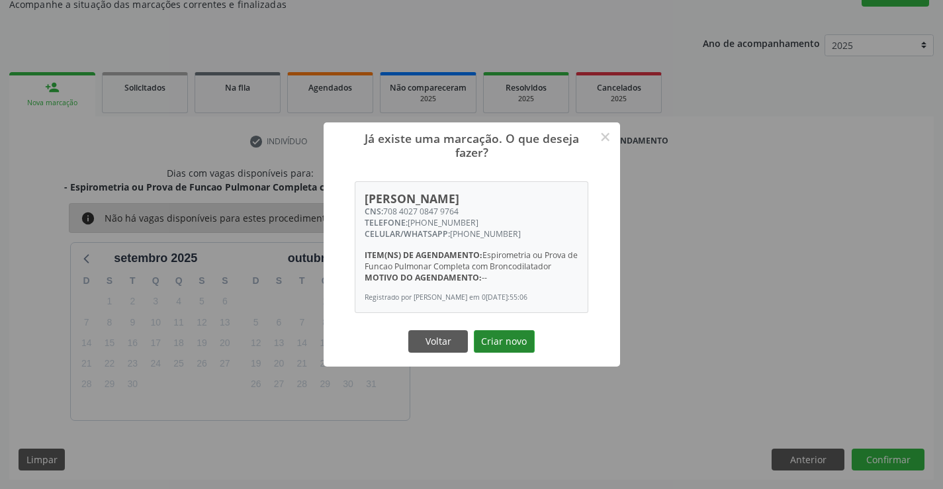
click at [502, 351] on button "Criar novo" at bounding box center [504, 341] width 61 height 23
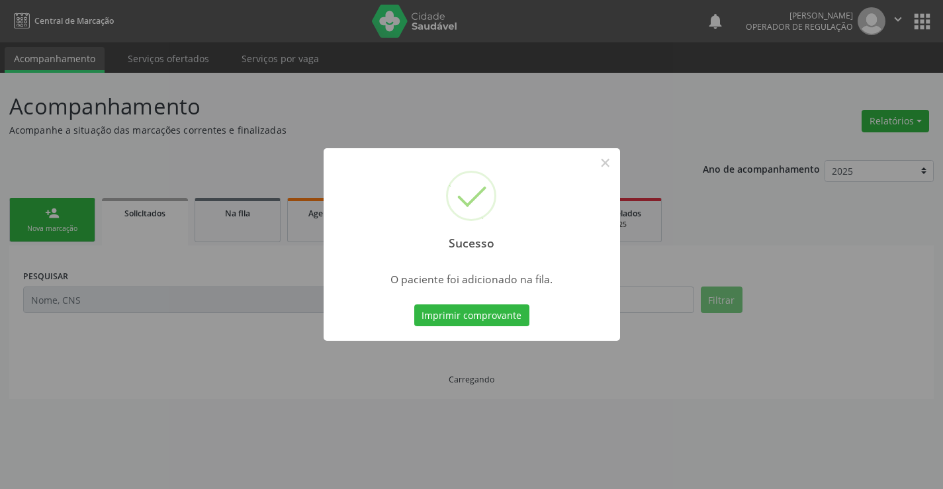
scroll to position [0, 0]
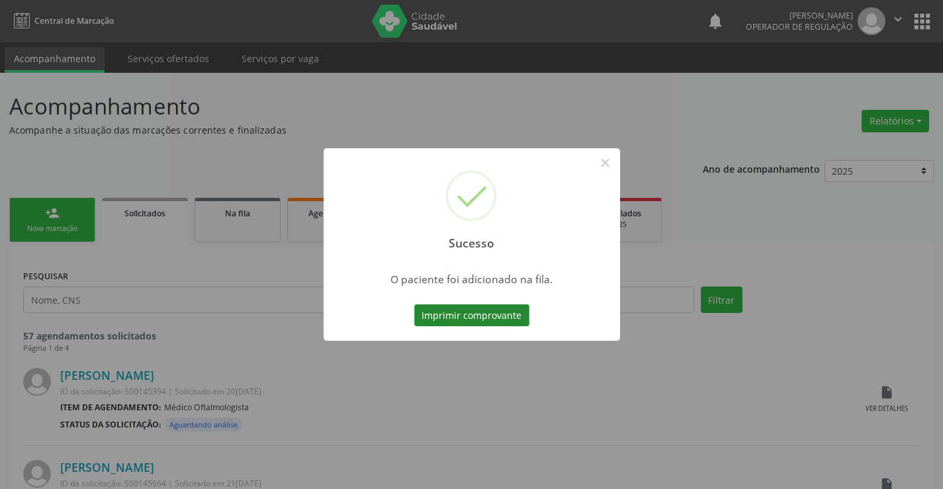
click at [497, 312] on button "Imprimir comprovante" at bounding box center [471, 315] width 115 height 23
